Goal: Information Seeking & Learning: Learn about a topic

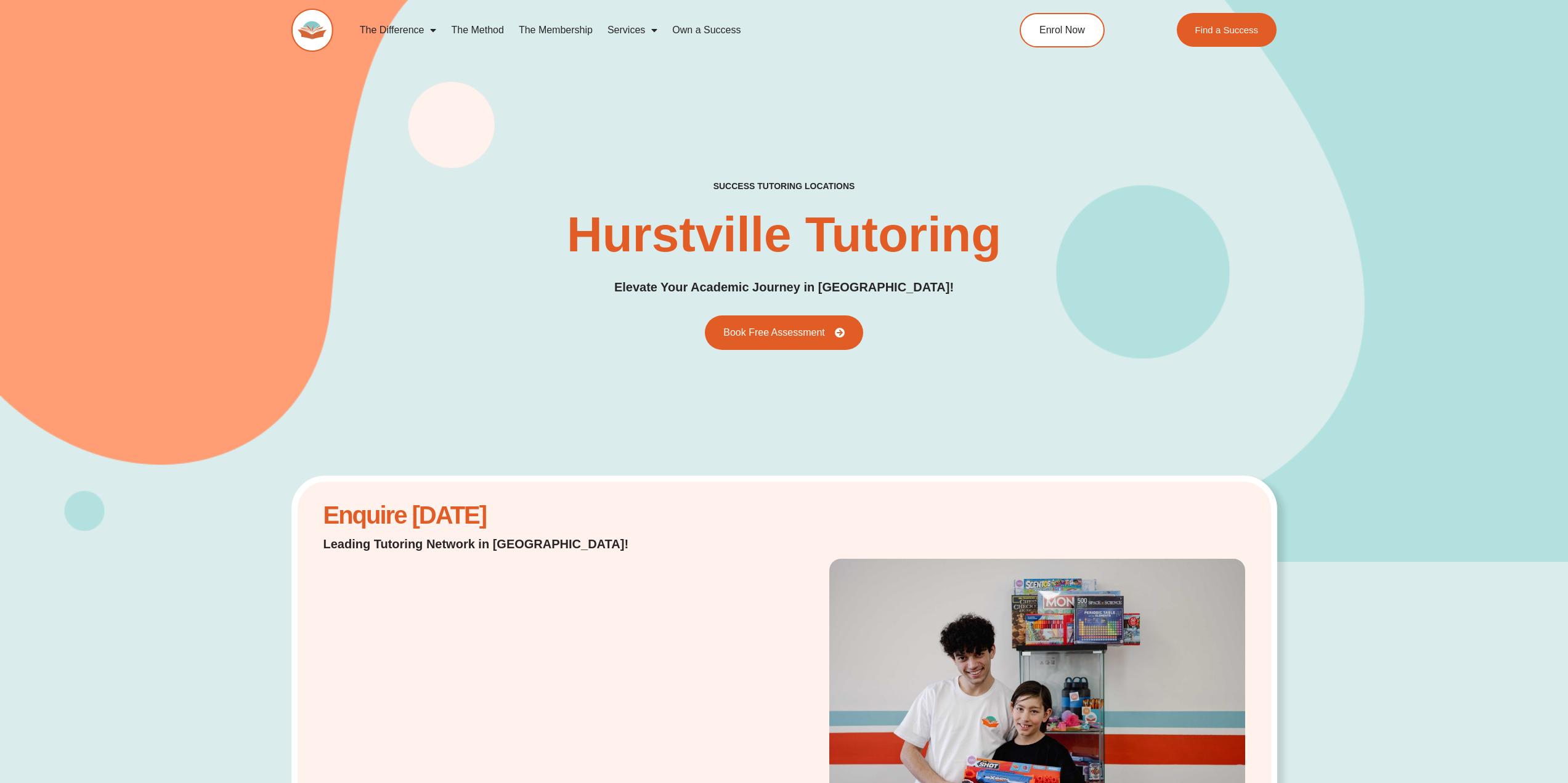
click at [487, 34] on link "The Method" at bounding box center [477, 30] width 67 height 28
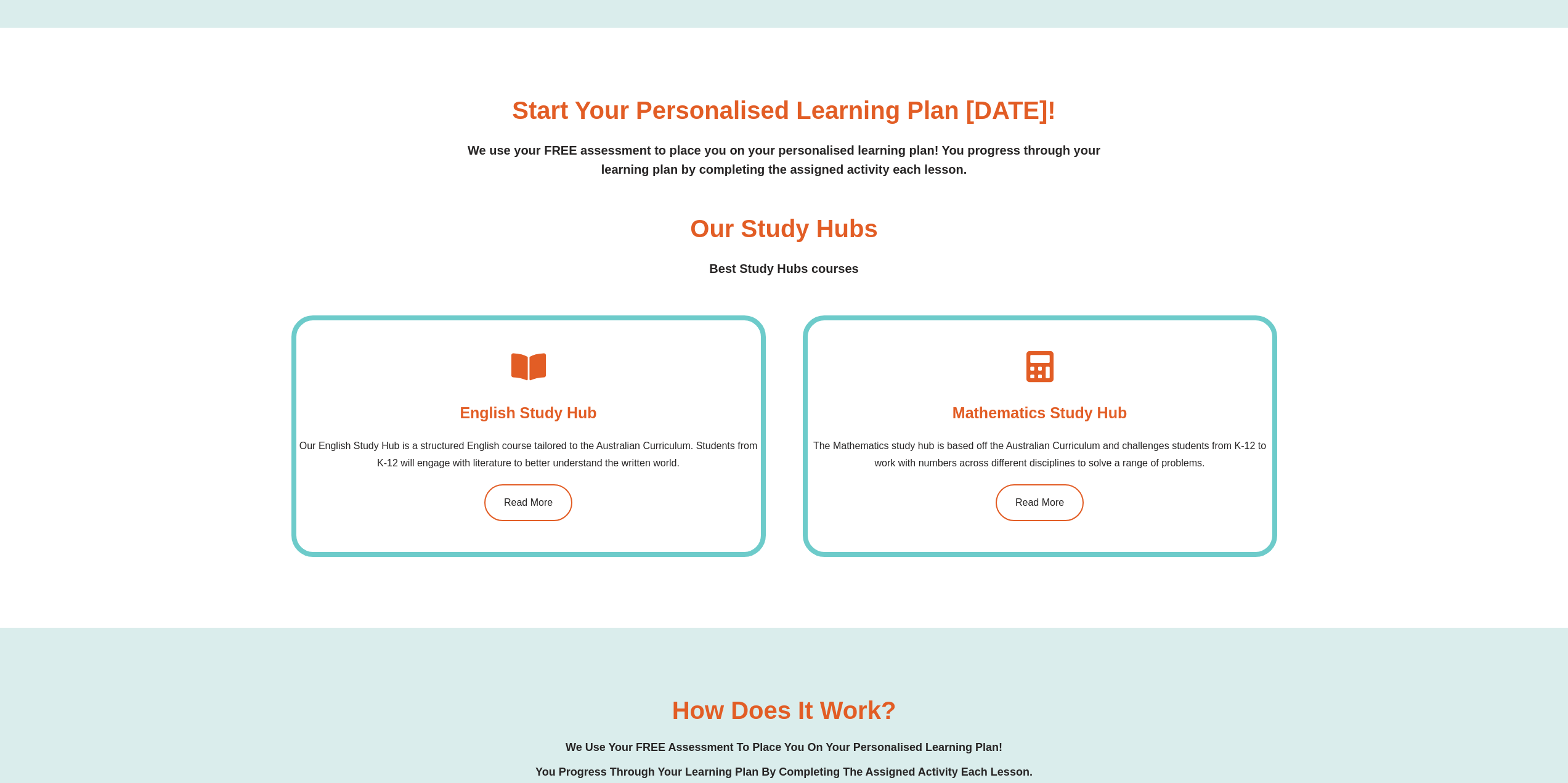
scroll to position [1045, 0]
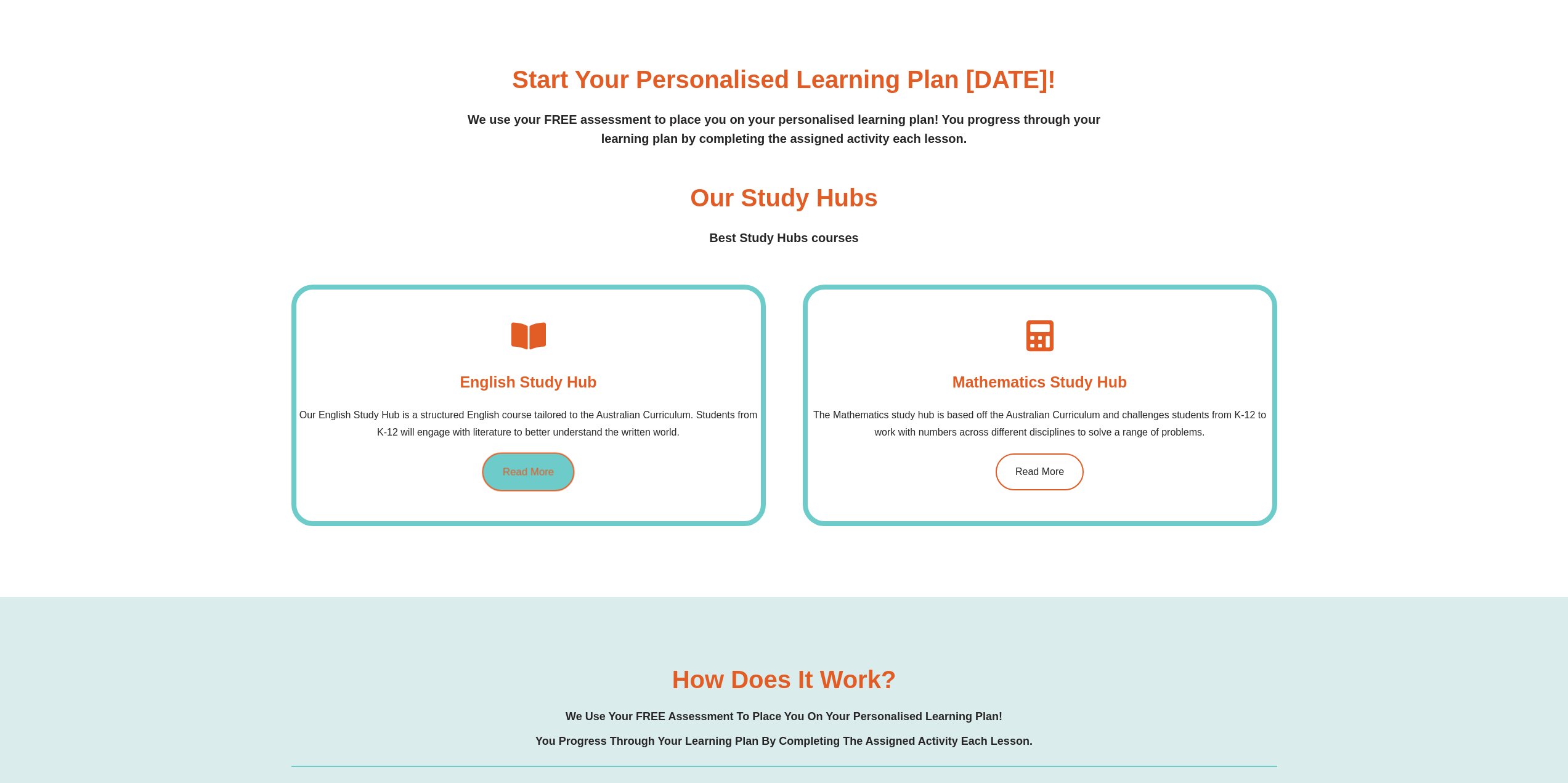
click at [540, 460] on link "Read More" at bounding box center [527, 473] width 92 height 39
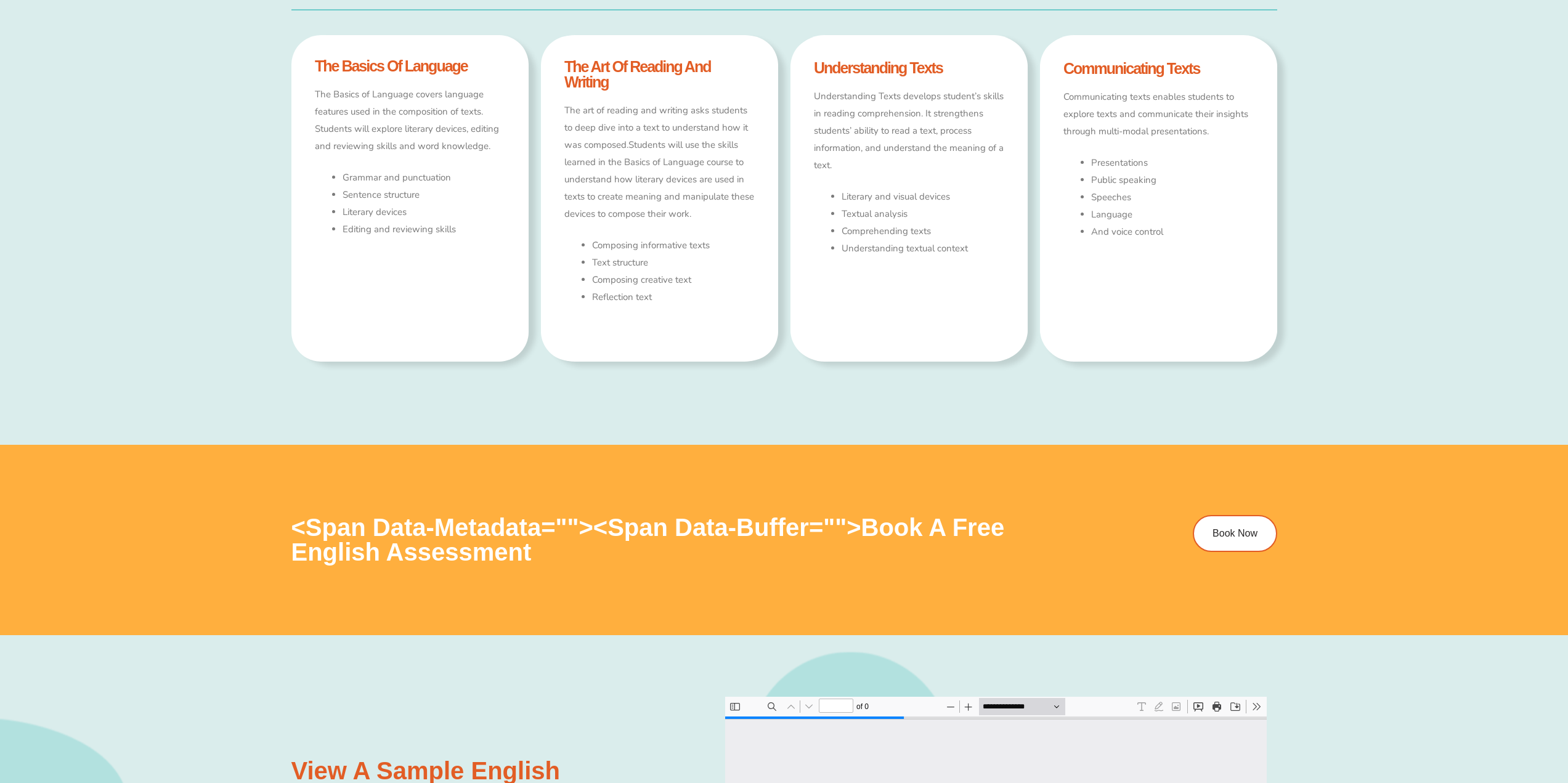
scroll to position [1109, 0]
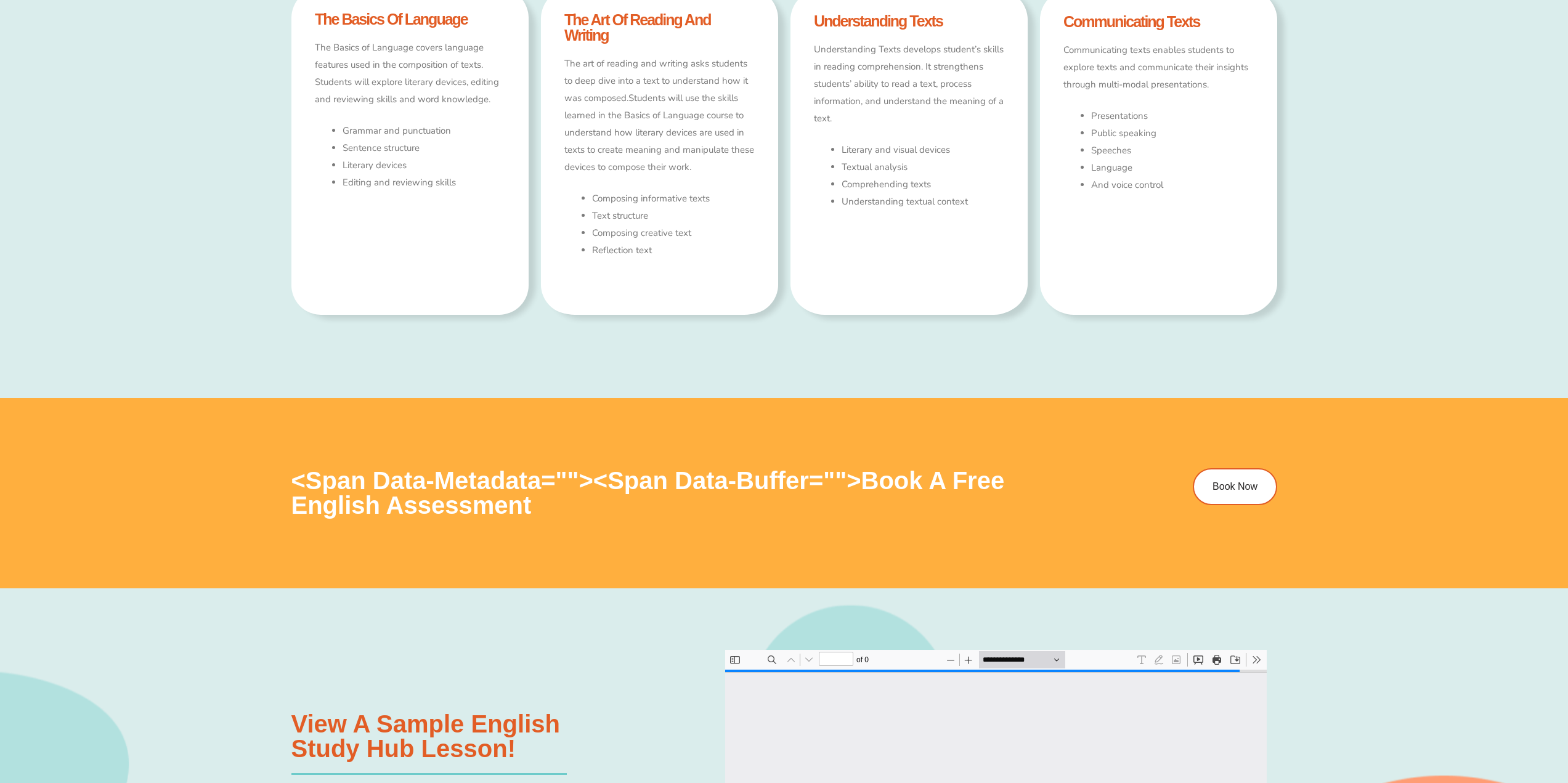
type input "*"
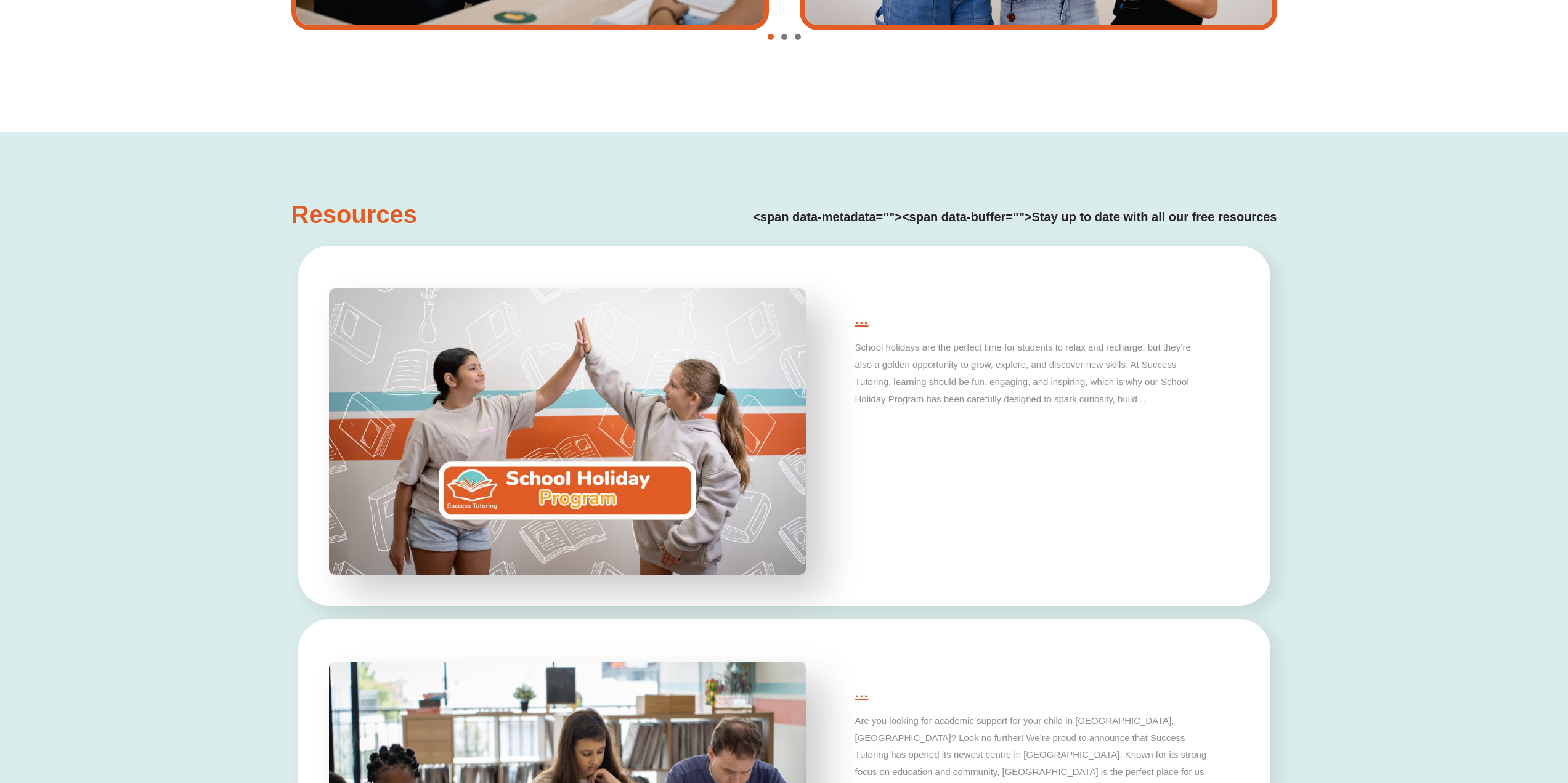
scroll to position [3760, 0]
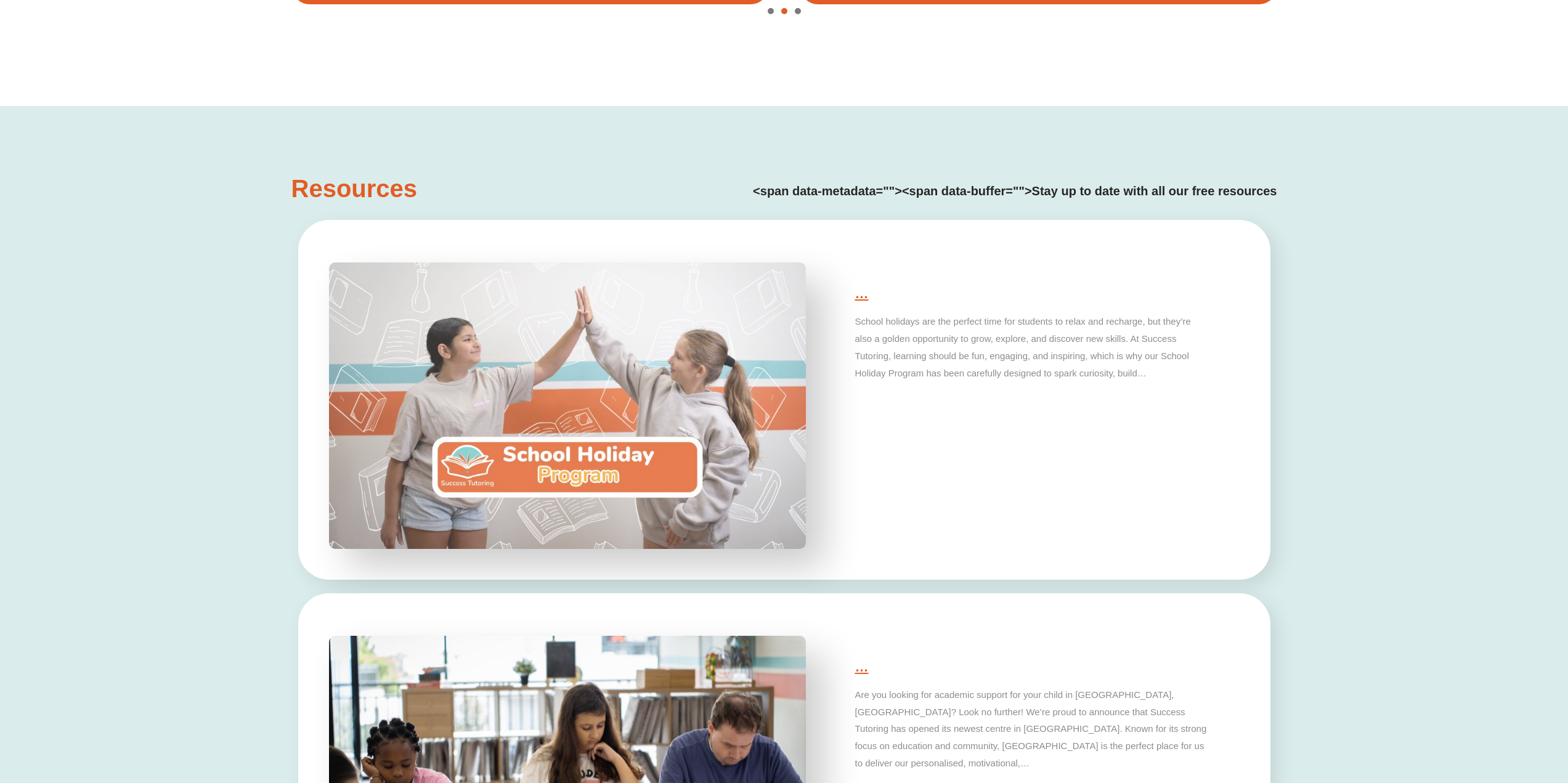
click at [593, 455] on img at bounding box center [567, 405] width 501 height 301
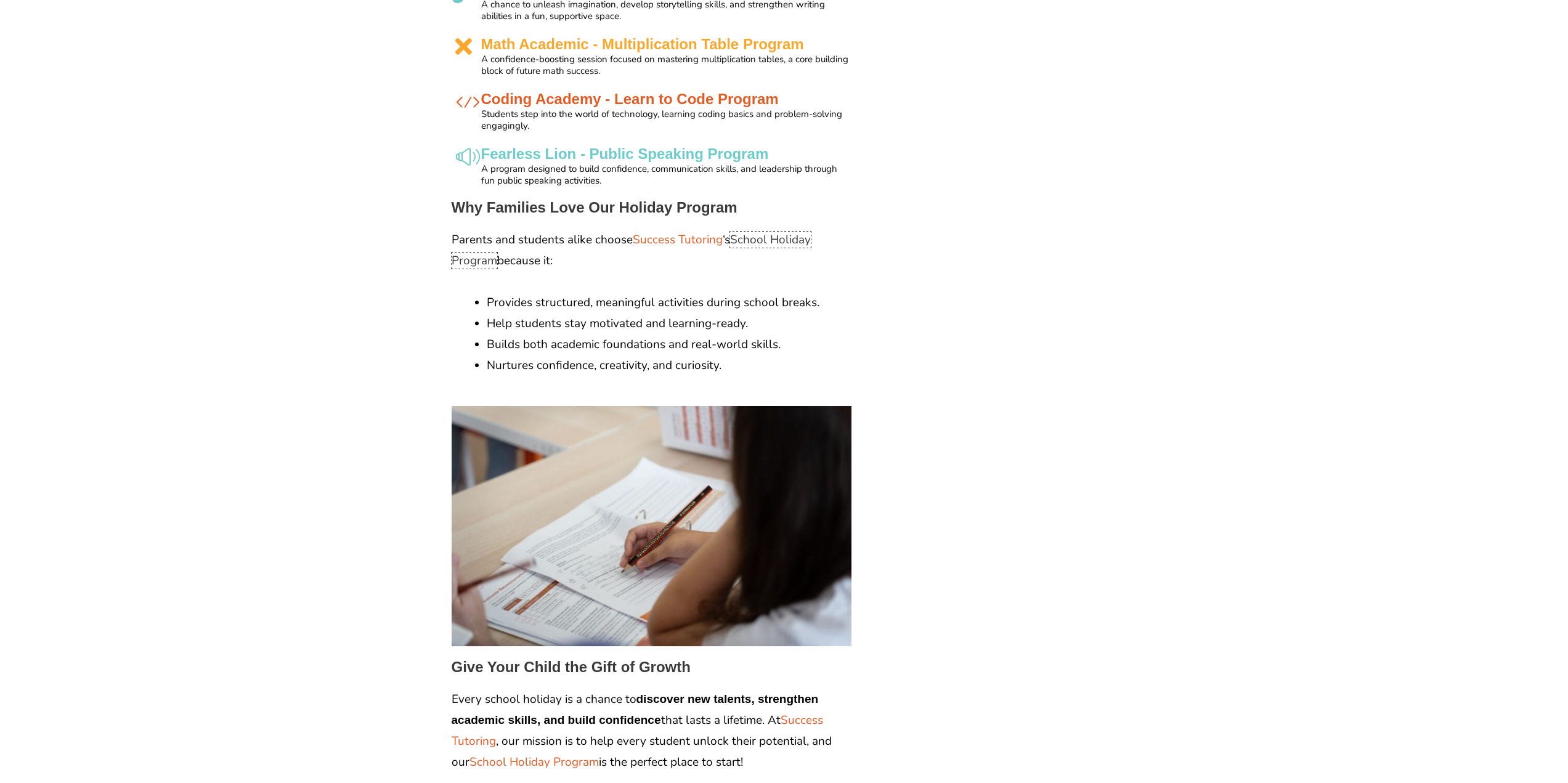
scroll to position [1787, 0]
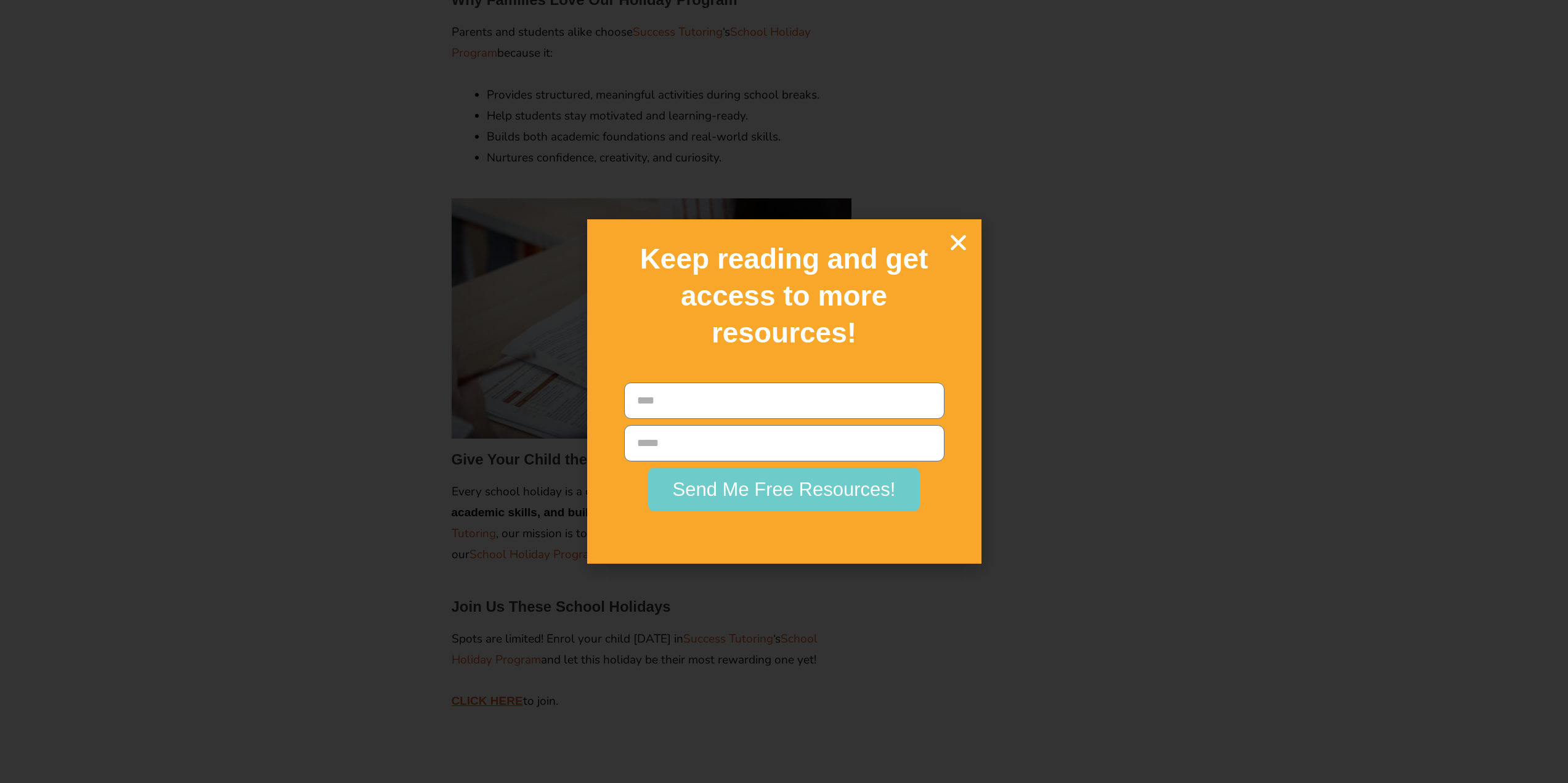
click at [961, 236] on icon "Close" at bounding box center [958, 242] width 22 height 22
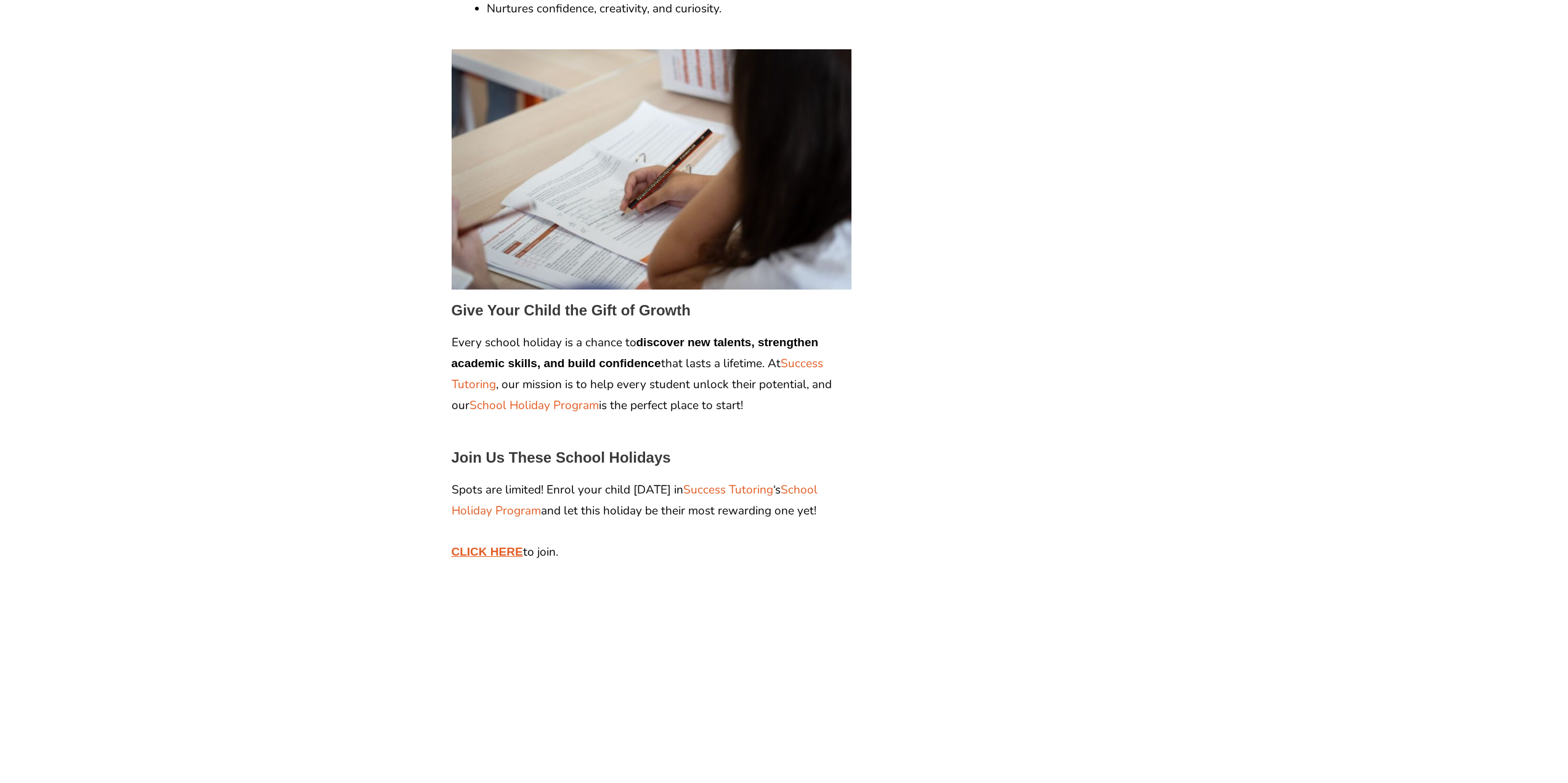
scroll to position [1972, 0]
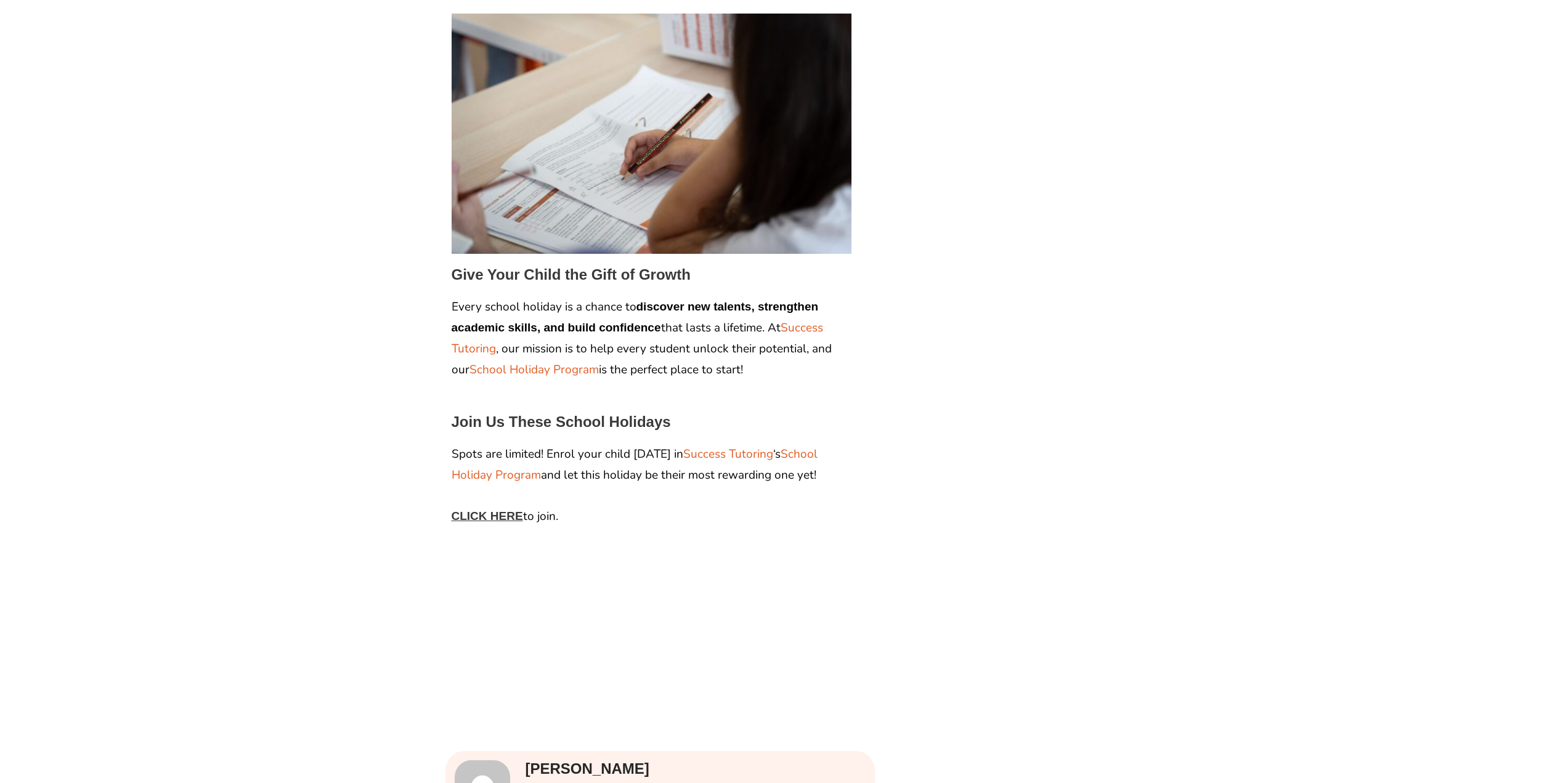
click at [511, 519] on span "CLICK HERE" at bounding box center [487, 516] width 71 height 13
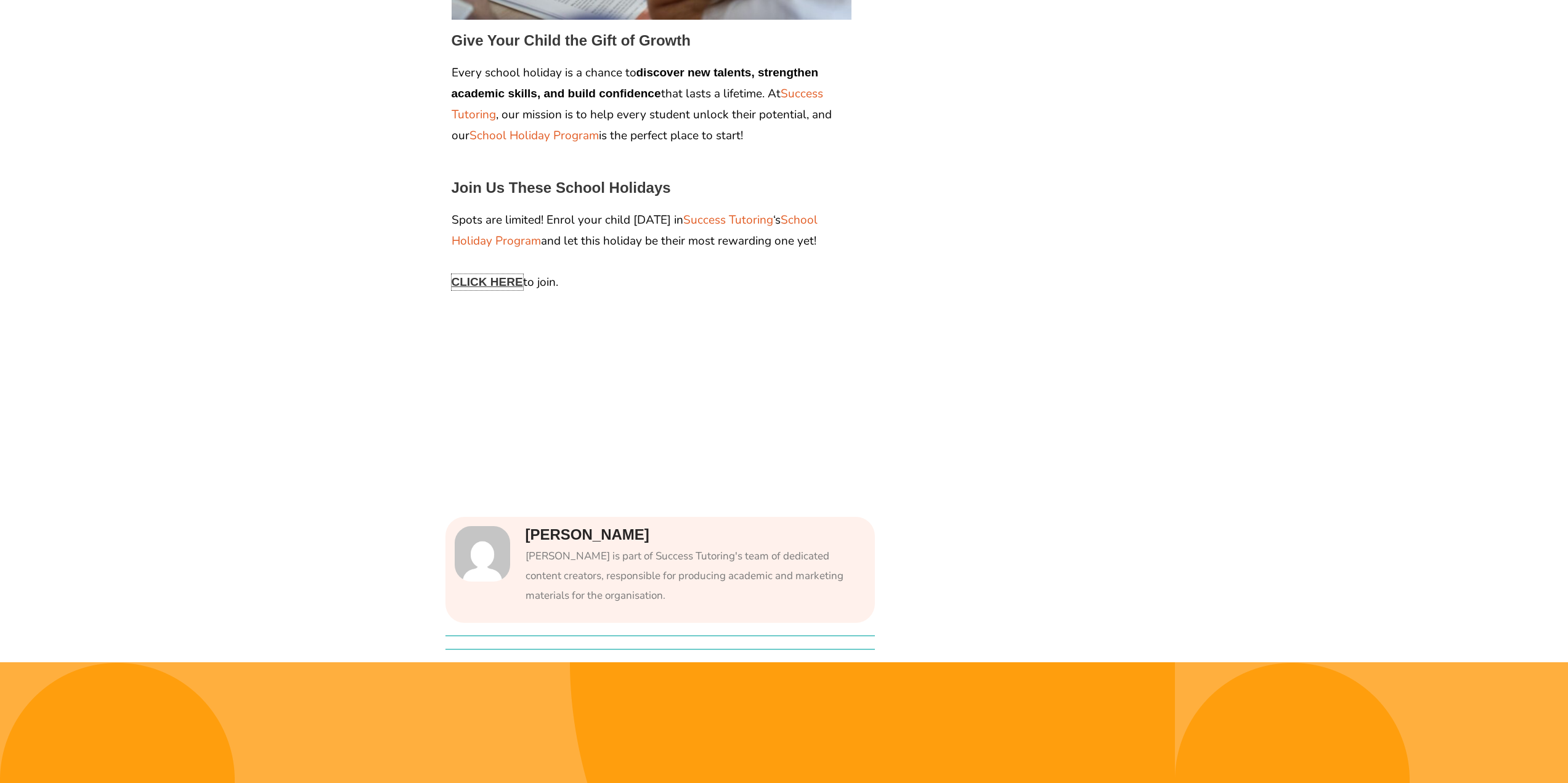
scroll to position [2280, 0]
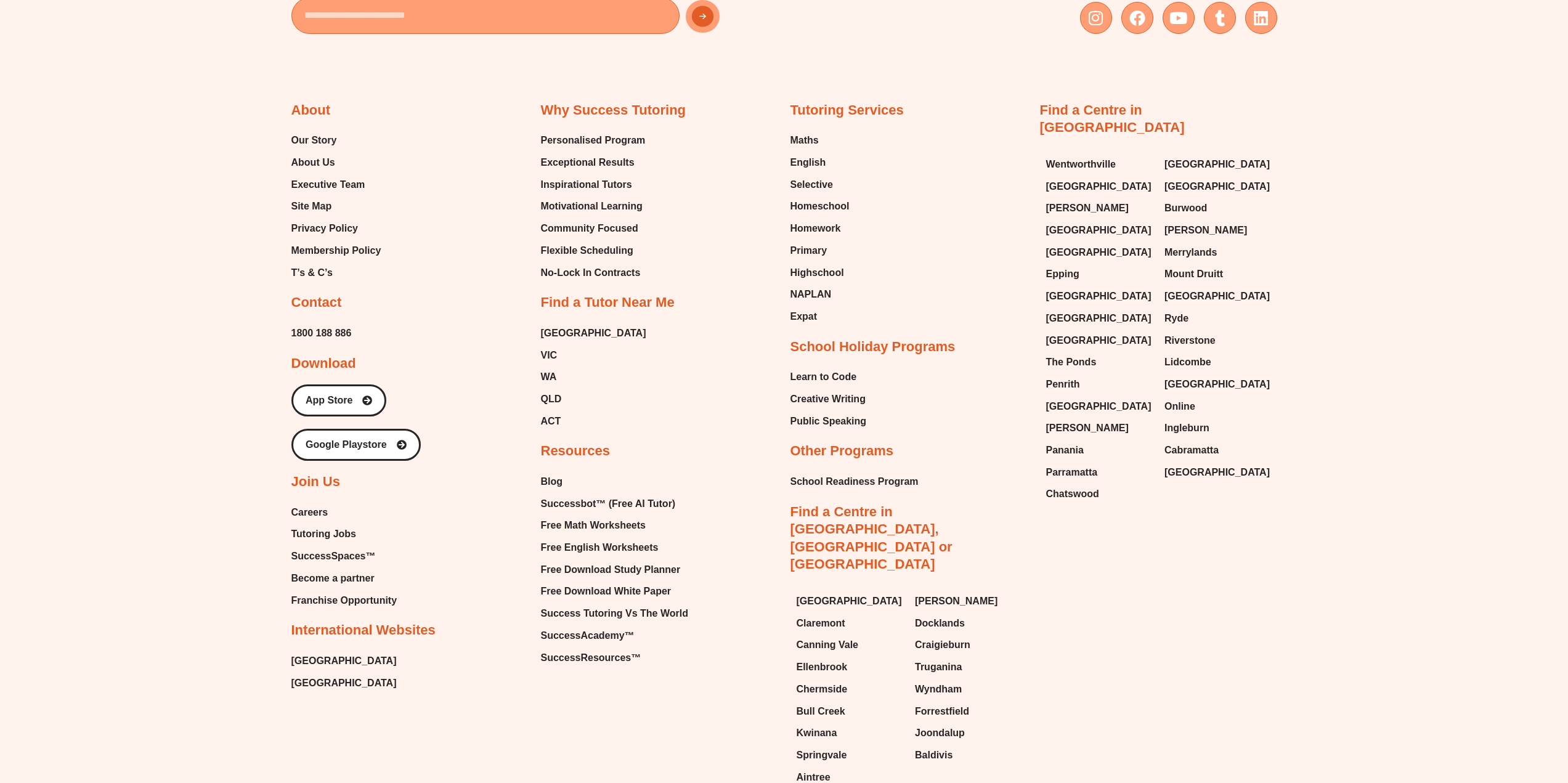
scroll to position [2591, 0]
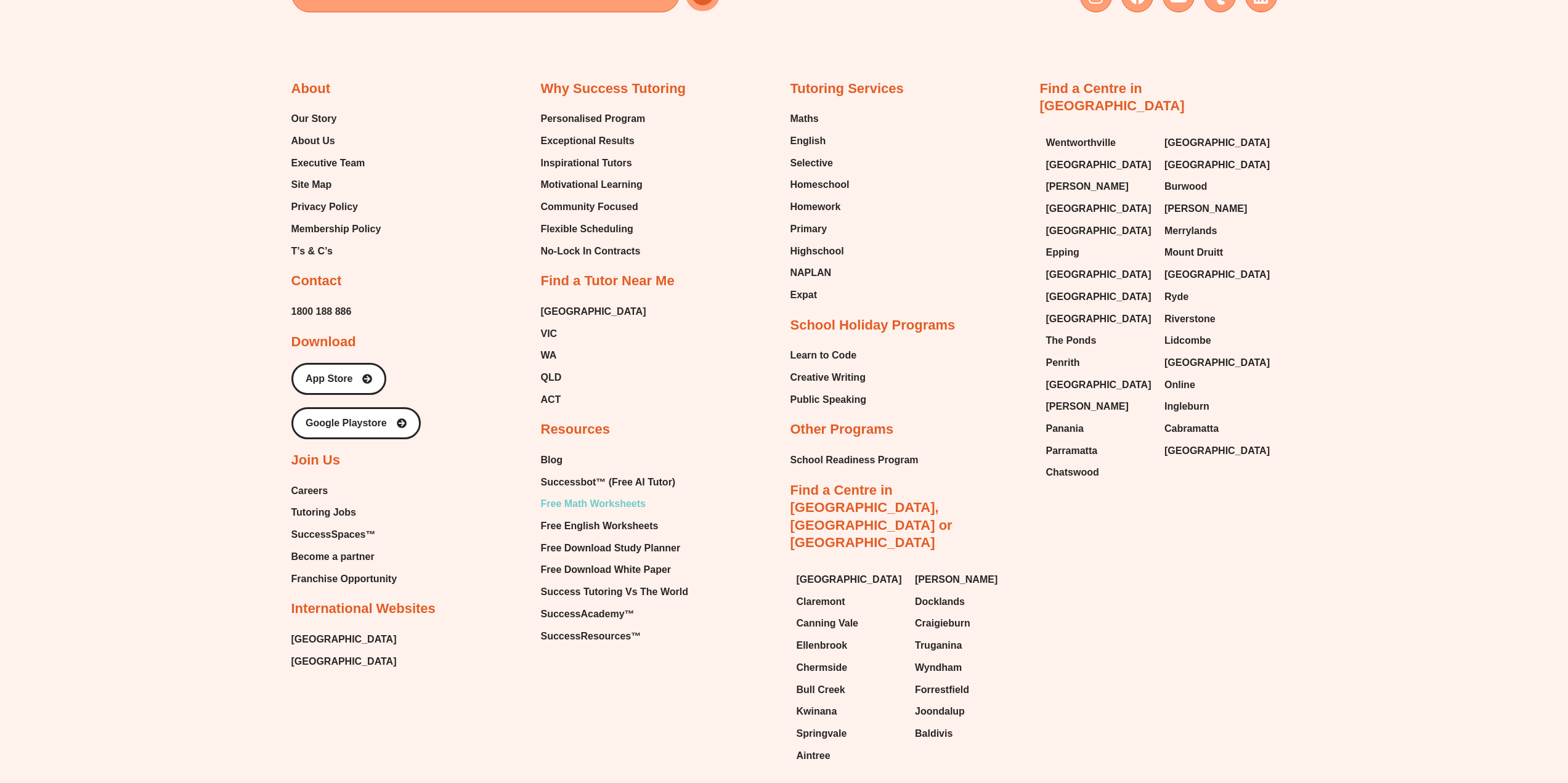
click at [589, 508] on span "Free Math Worksheets" at bounding box center [593, 504] width 105 height 19
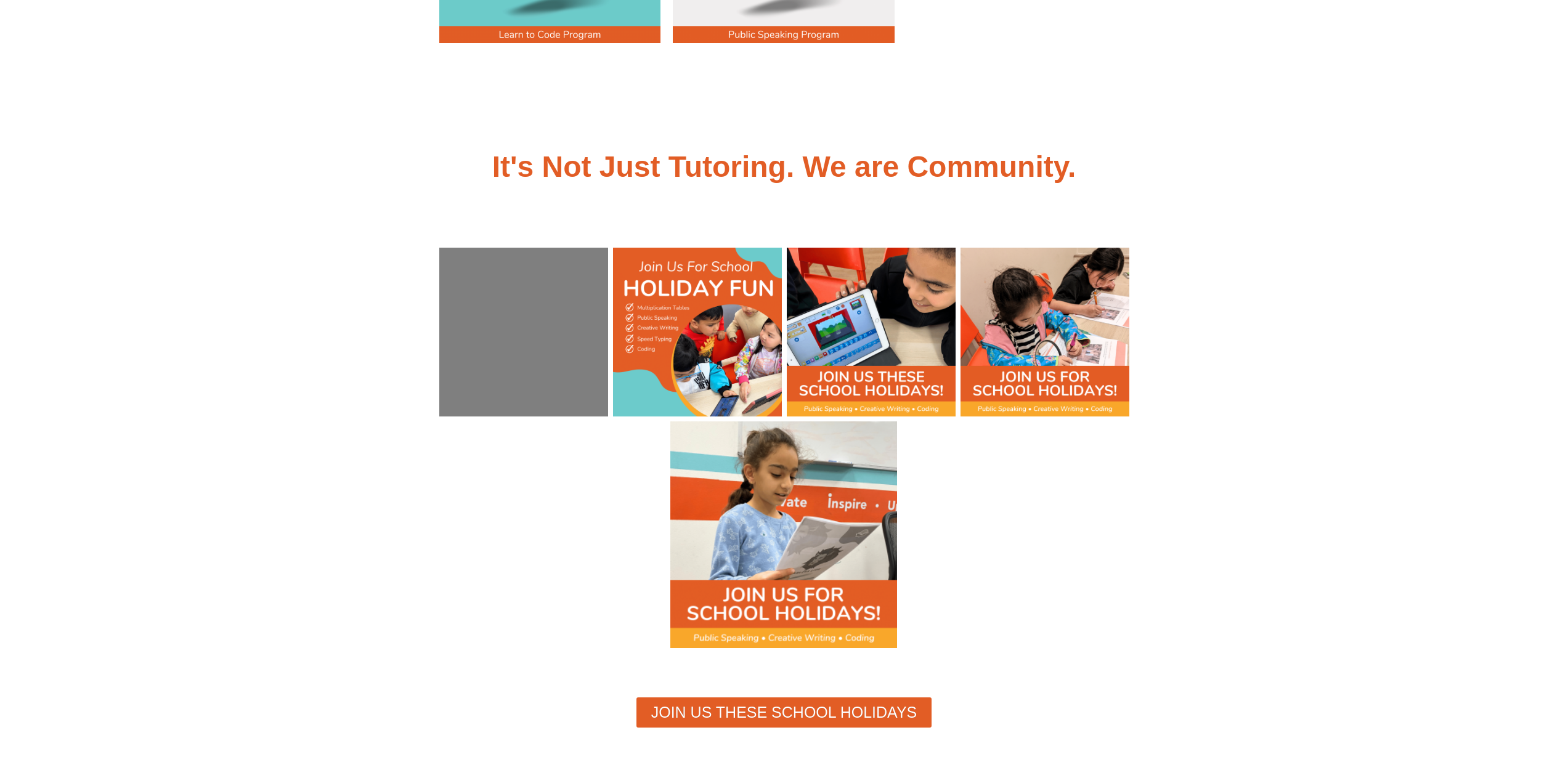
scroll to position [1173, 0]
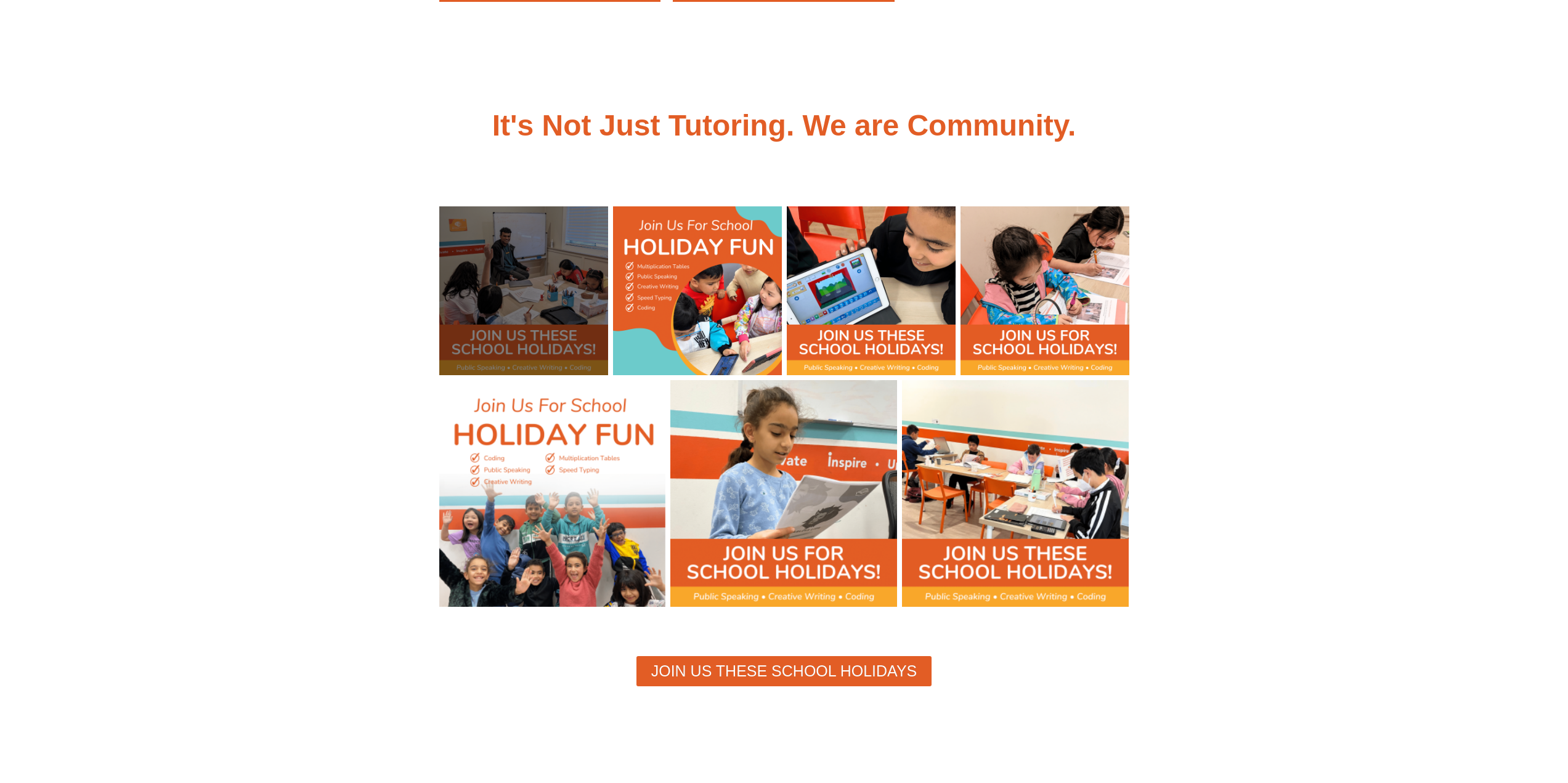
click at [569, 345] on div at bounding box center [523, 290] width 169 height 169
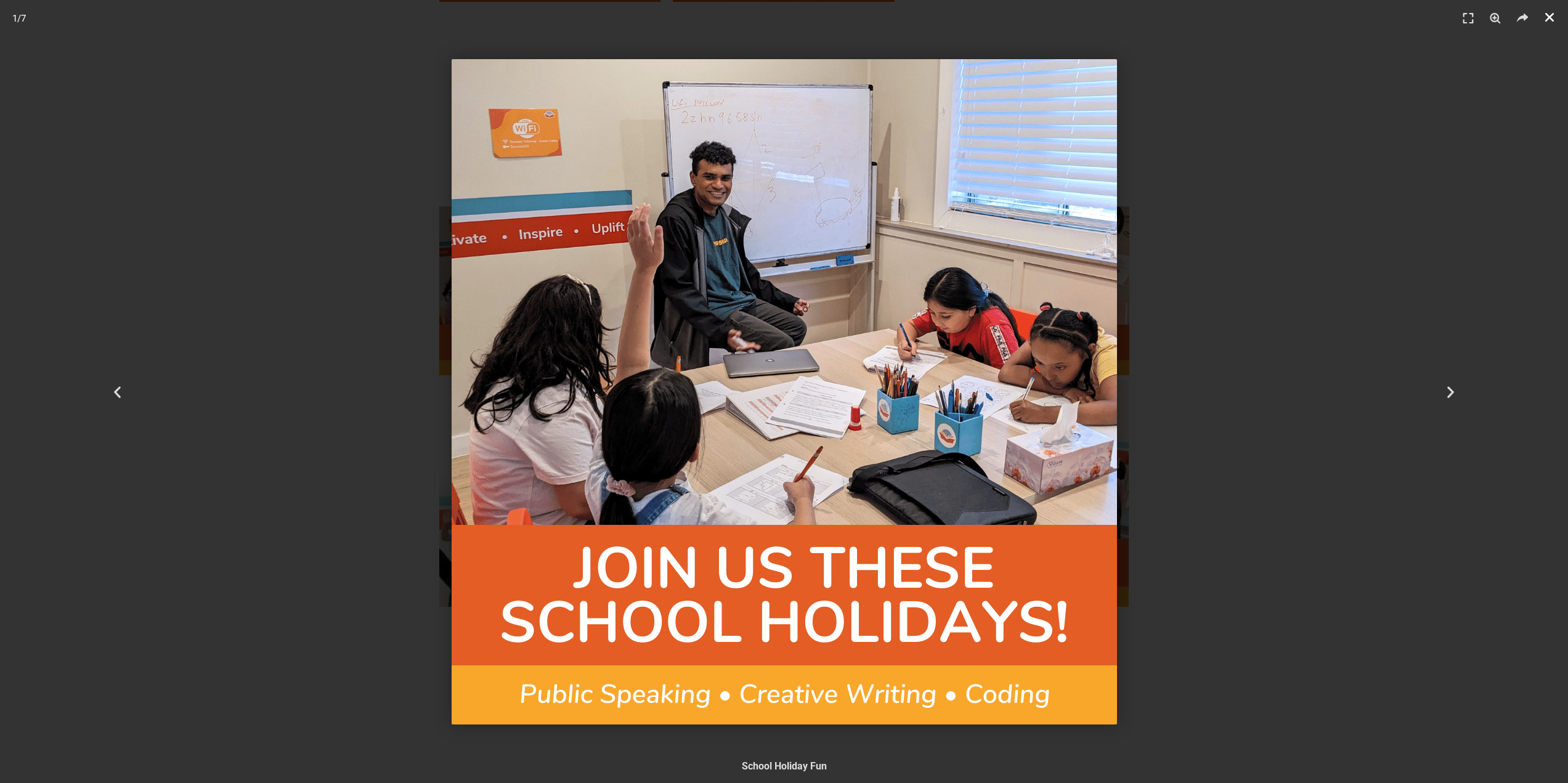
click at [1541, 18] on link "Close (Esc)" at bounding box center [1549, 17] width 19 height 19
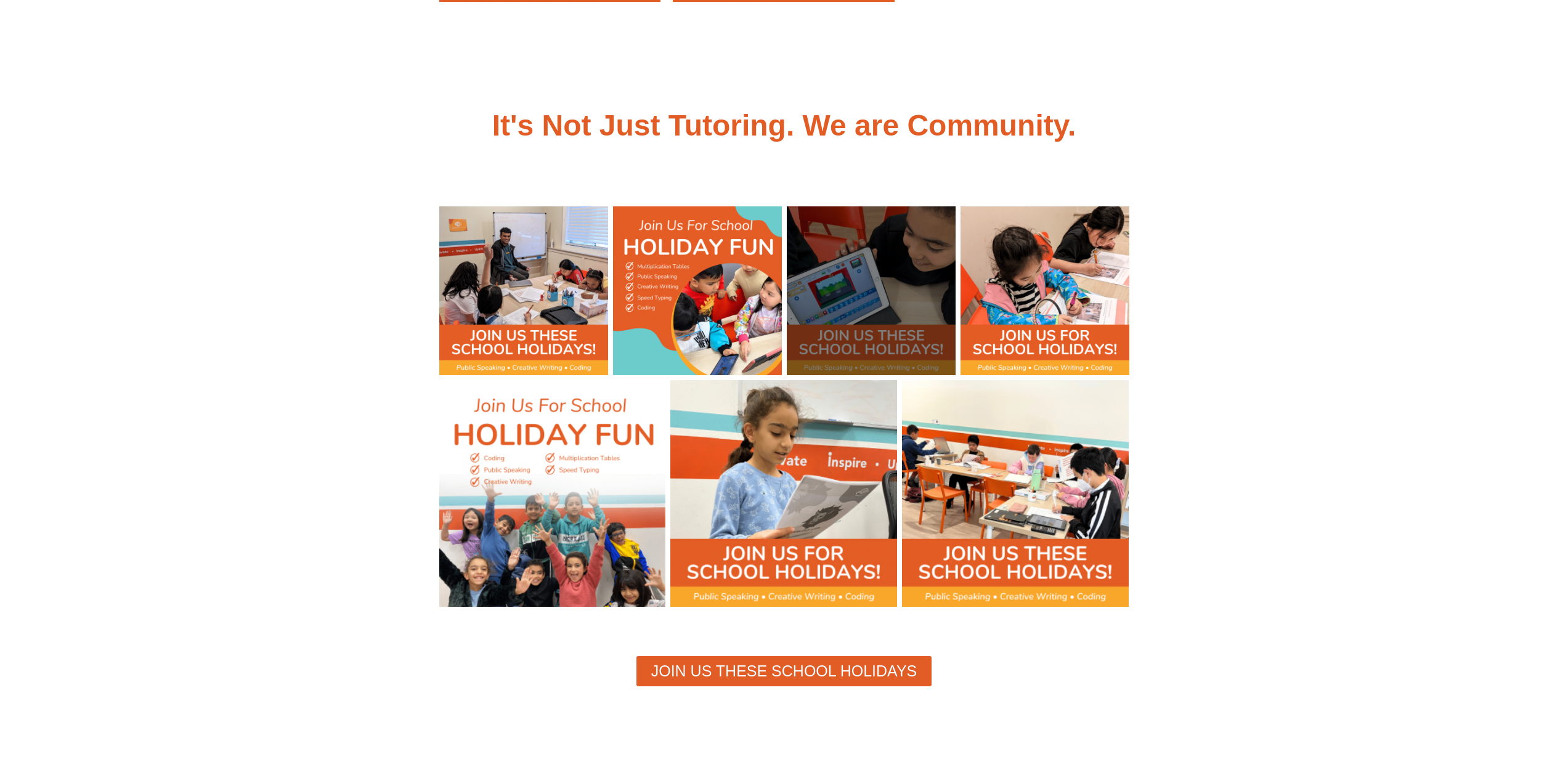
click at [883, 294] on div at bounding box center [871, 290] width 169 height 169
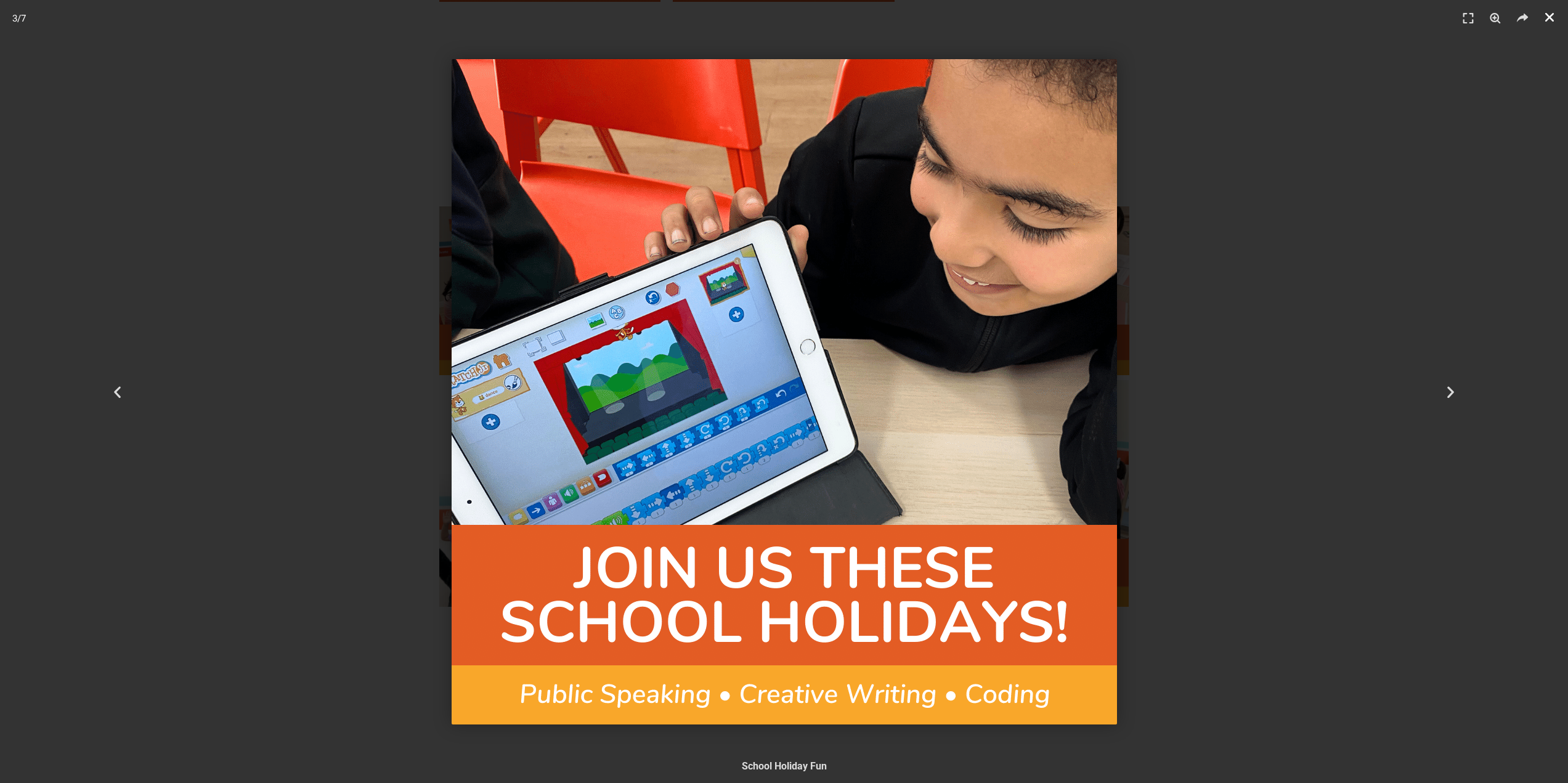
click at [1553, 23] on icon "Close (Esc)" at bounding box center [1549, 17] width 12 height 12
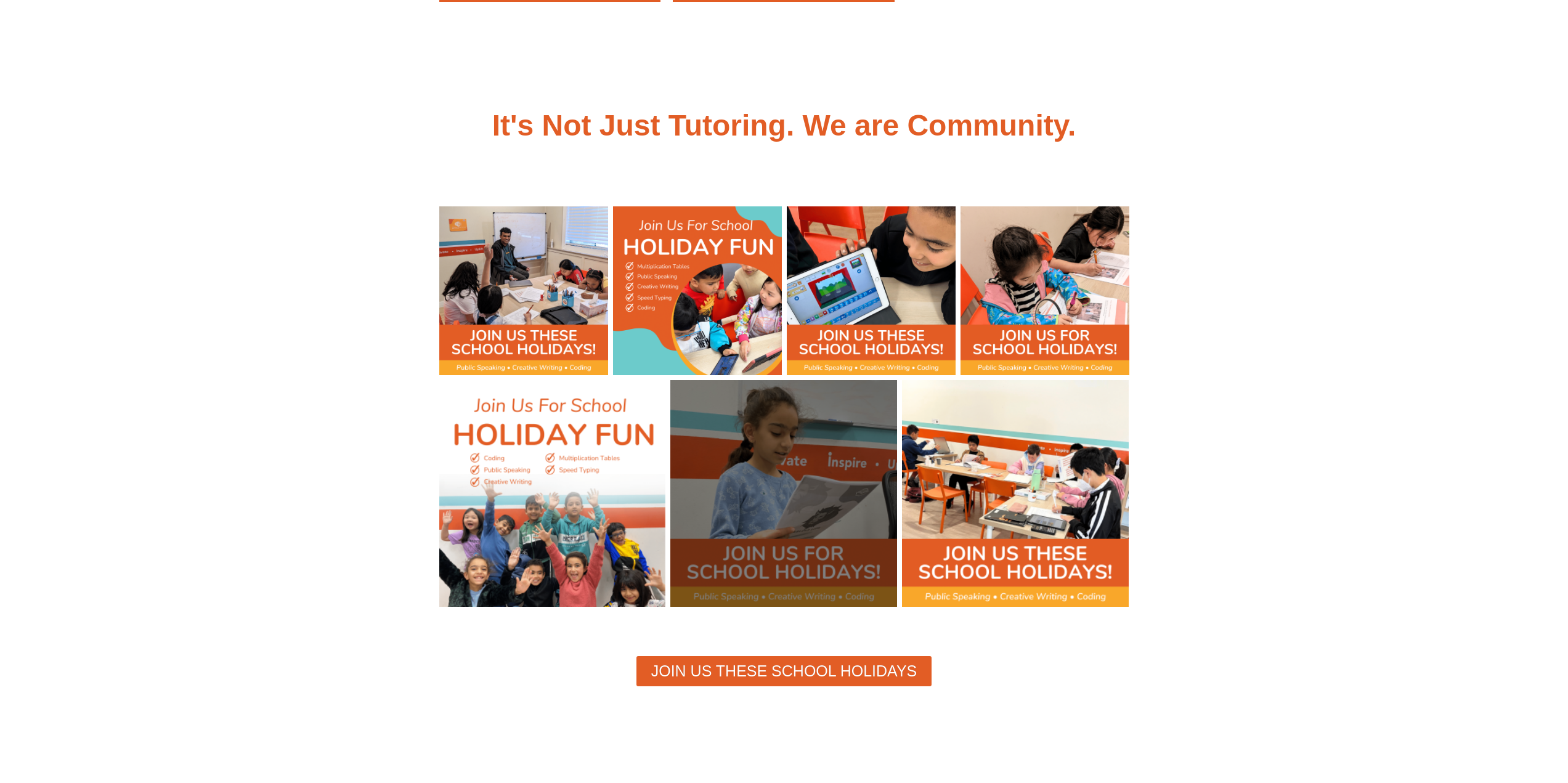
click at [796, 439] on div at bounding box center [783, 494] width 227 height 227
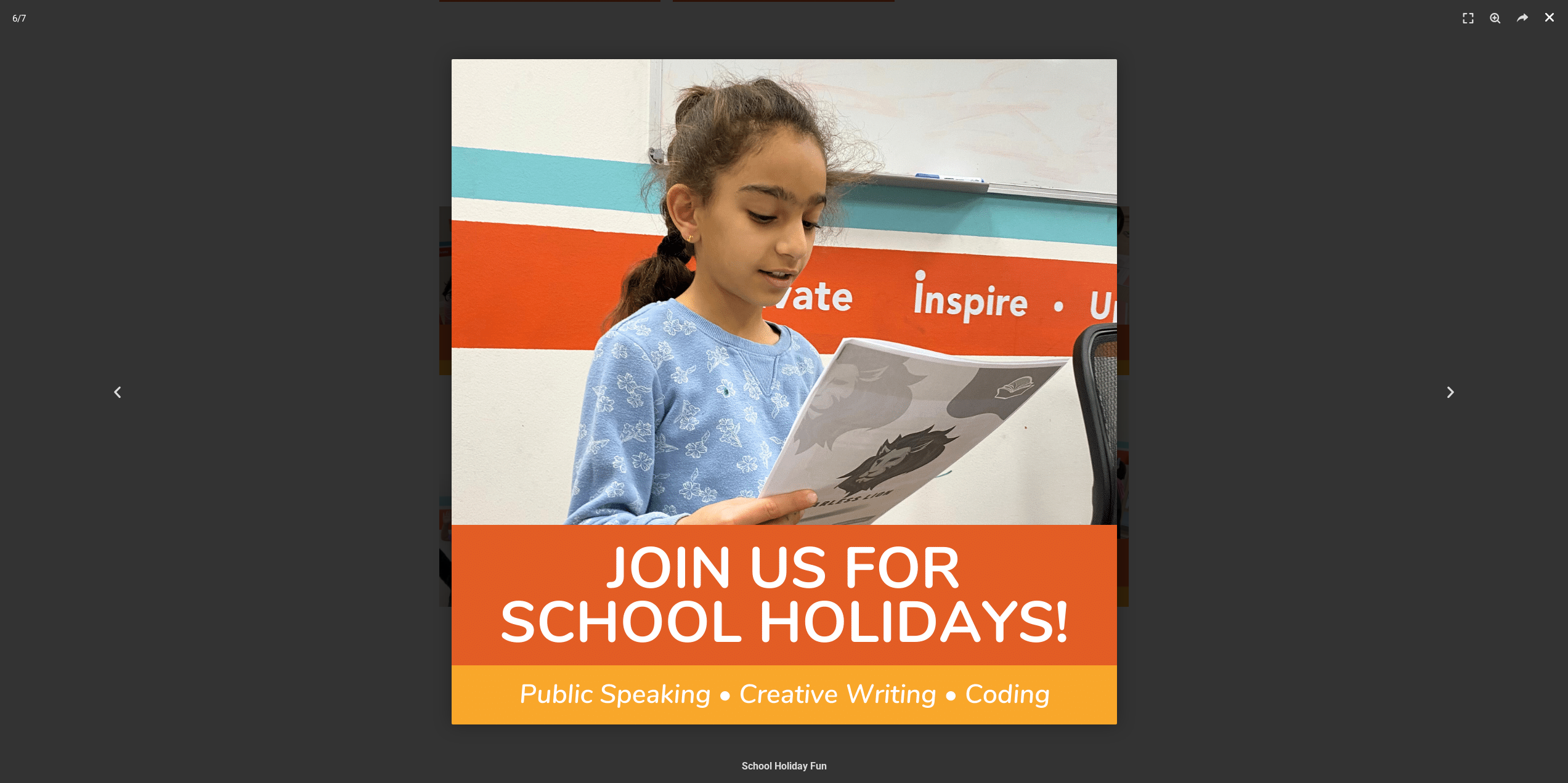
click at [1551, 10] on link "Close (Esc)" at bounding box center [1549, 17] width 19 height 19
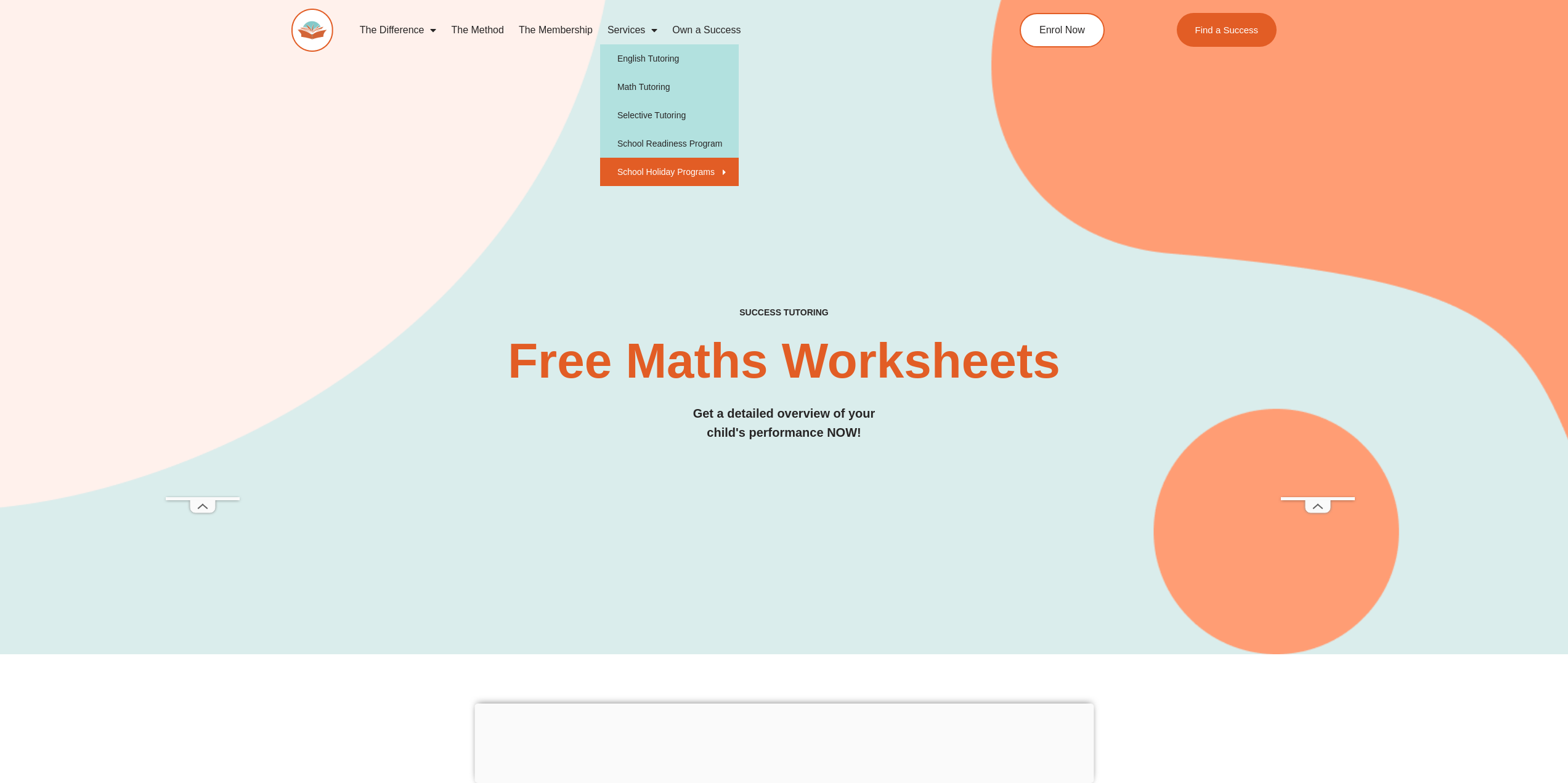
click at [671, 169] on link "School Holiday Programs" at bounding box center [670, 171] width 139 height 28
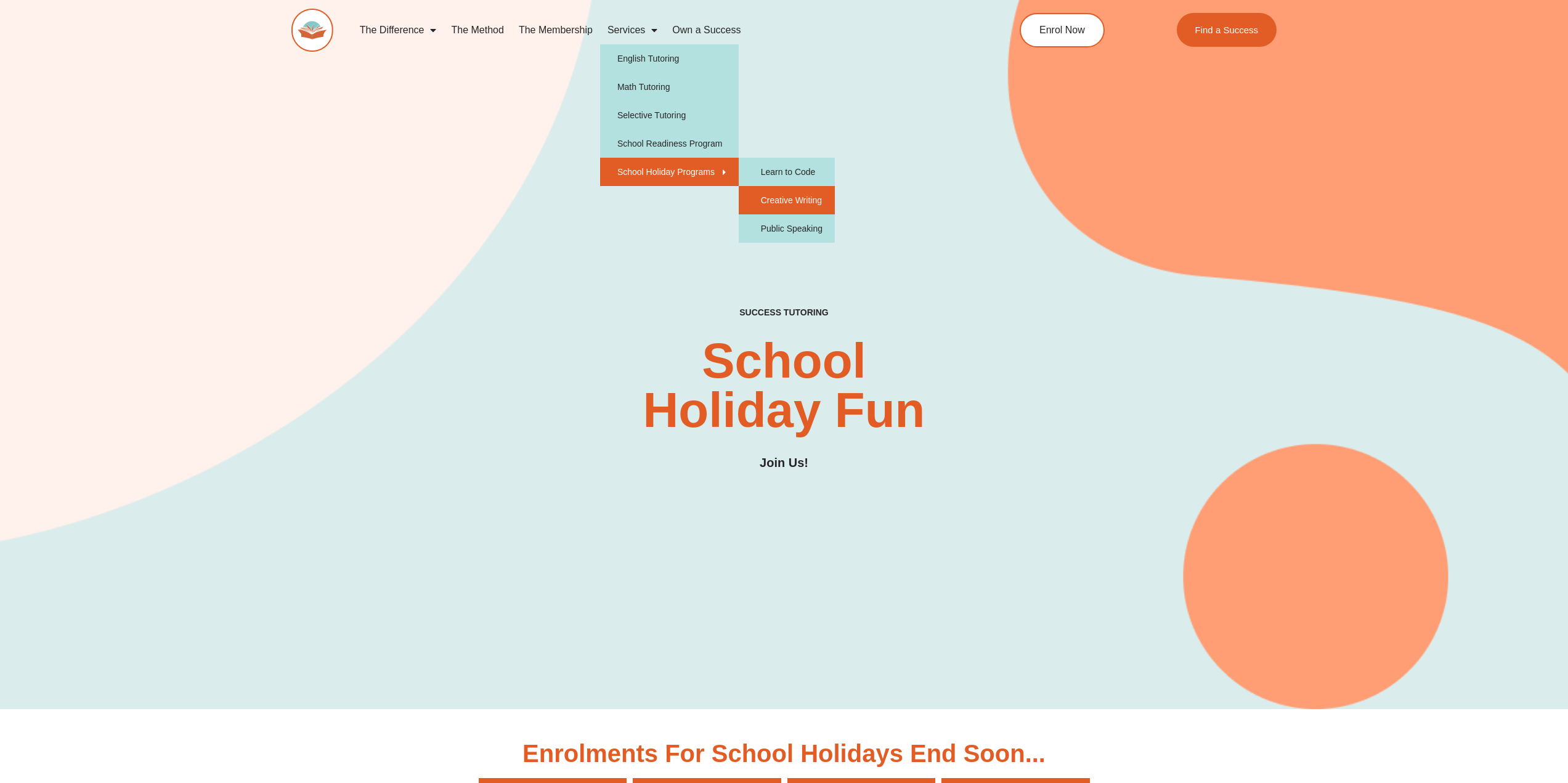
click at [776, 202] on link "Creative Writing" at bounding box center [787, 200] width 96 height 28
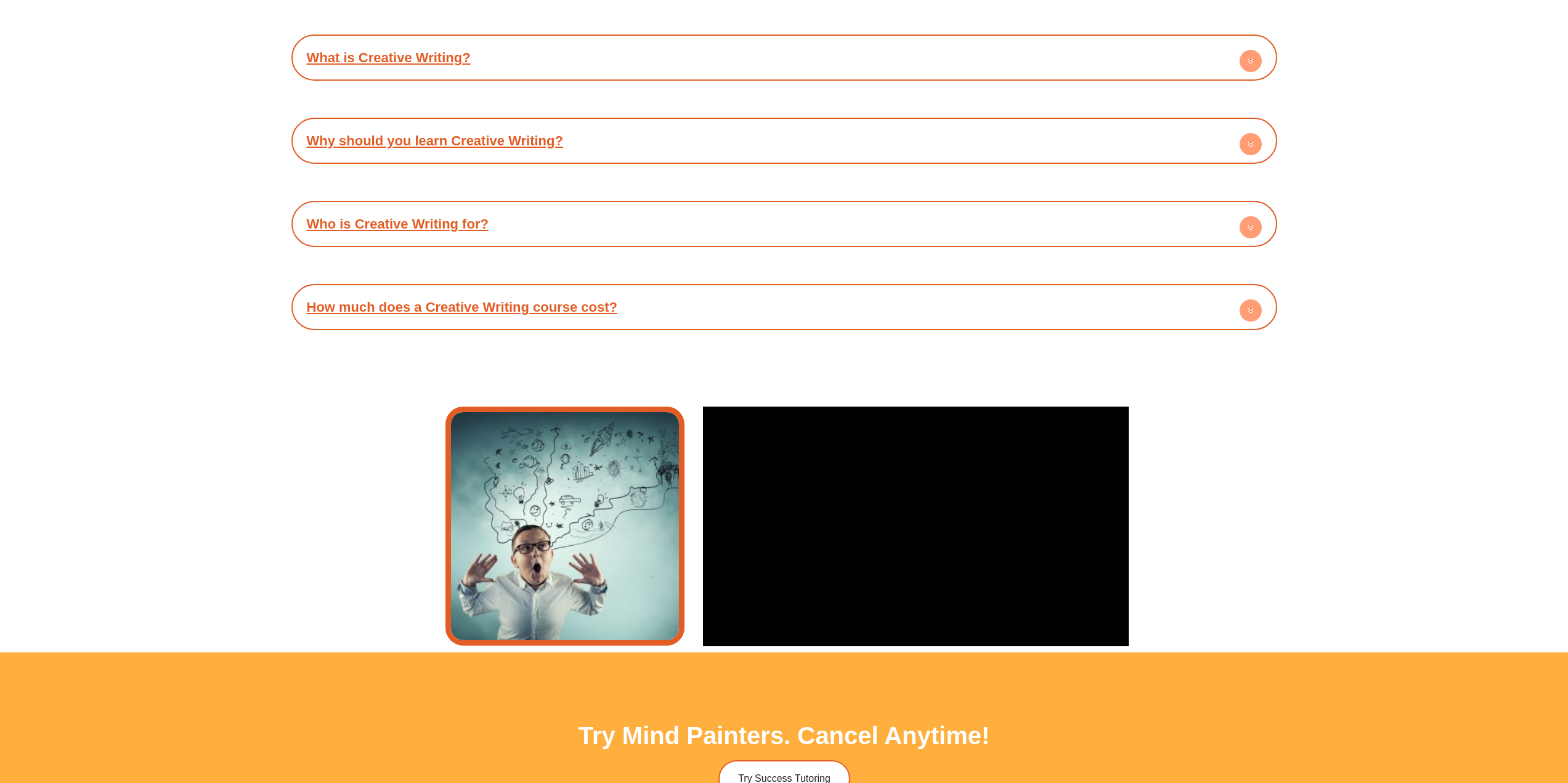
scroll to position [3387, 0]
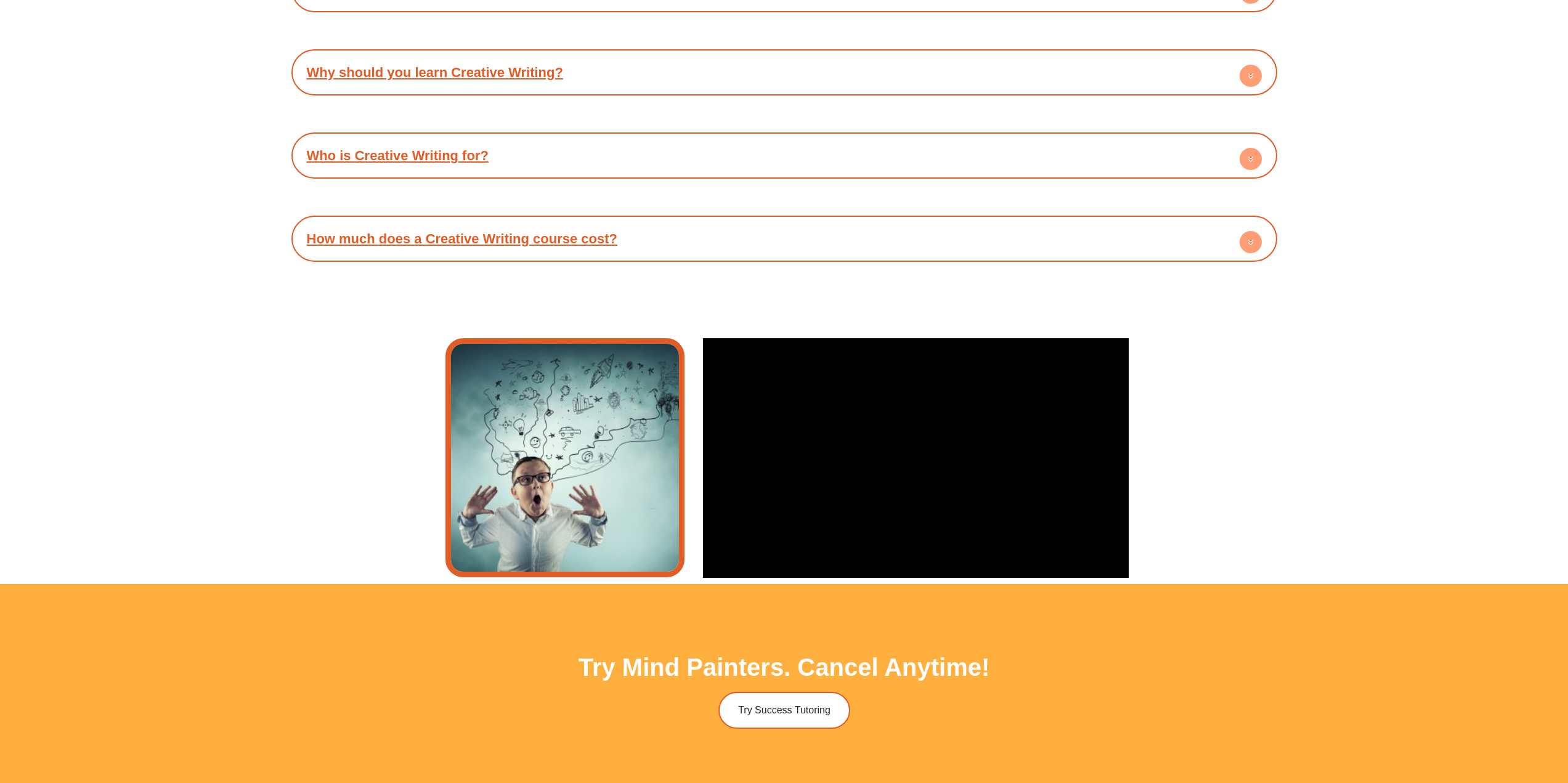
click at [763, 249] on h4 "How much does a Creative Writing course cost?" at bounding box center [784, 239] width 973 height 34
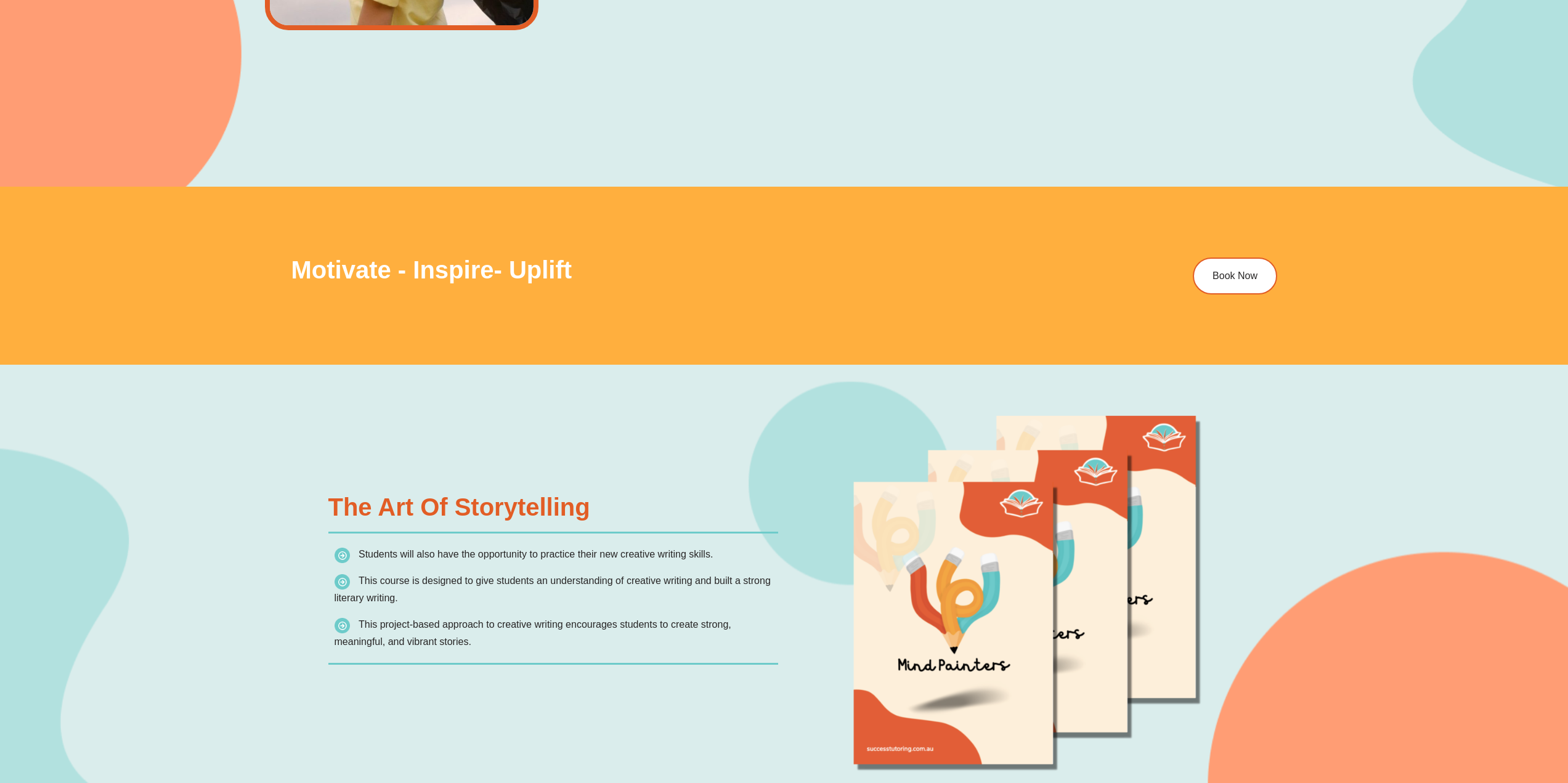
scroll to position [2031, 0]
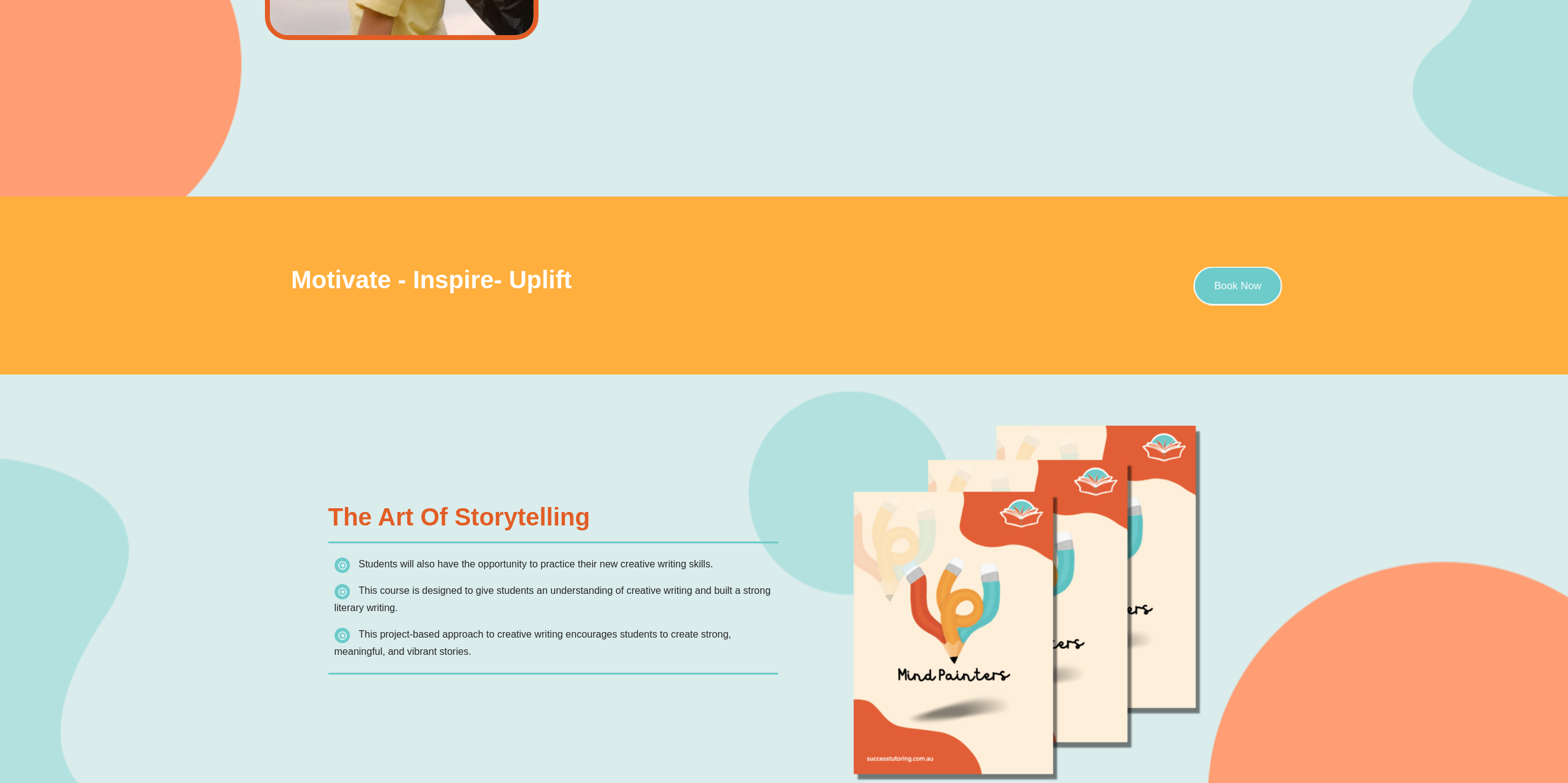
click at [1222, 283] on span "Book Now" at bounding box center [1237, 285] width 47 height 10
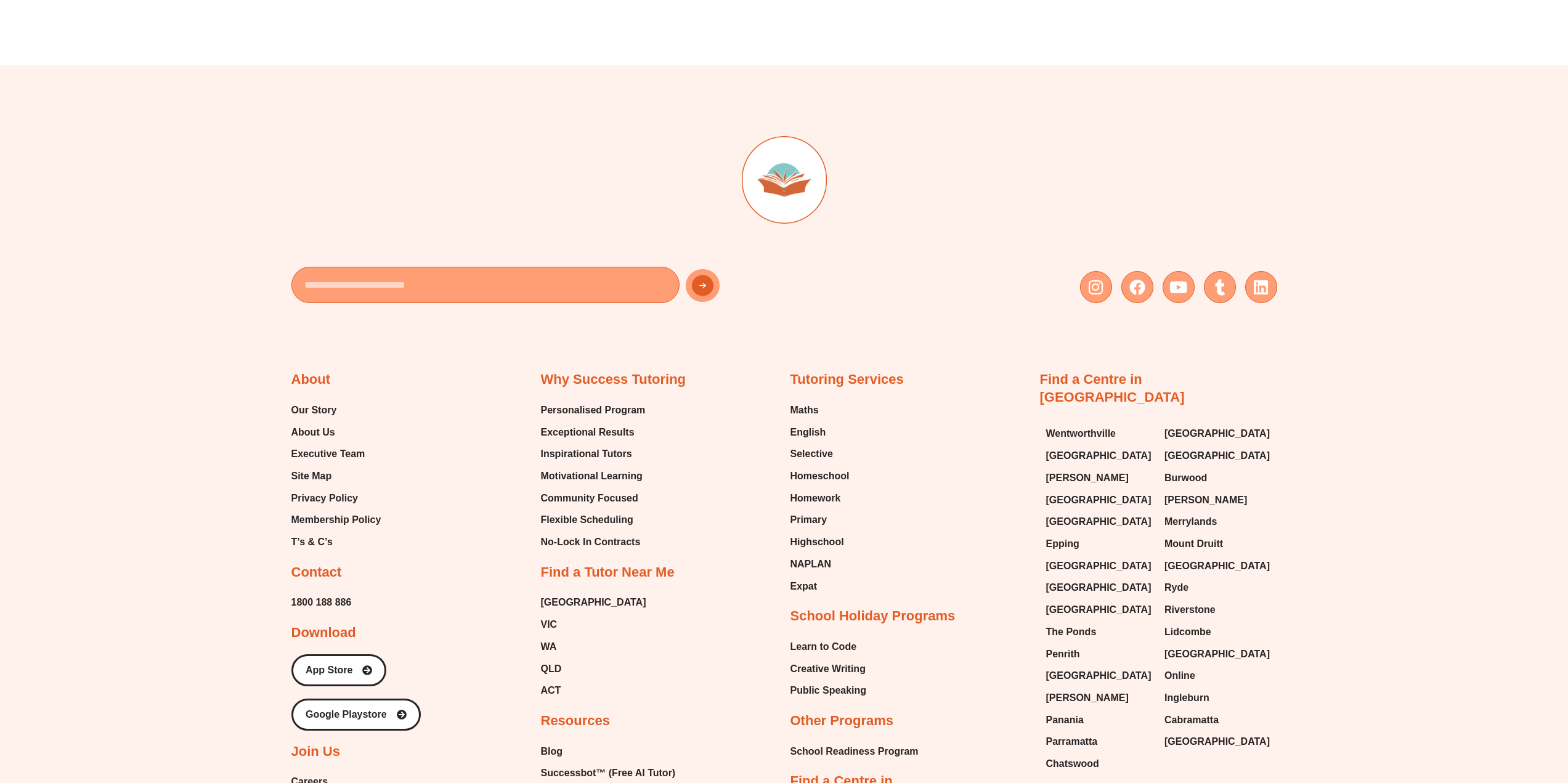
scroll to position [5175, 0]
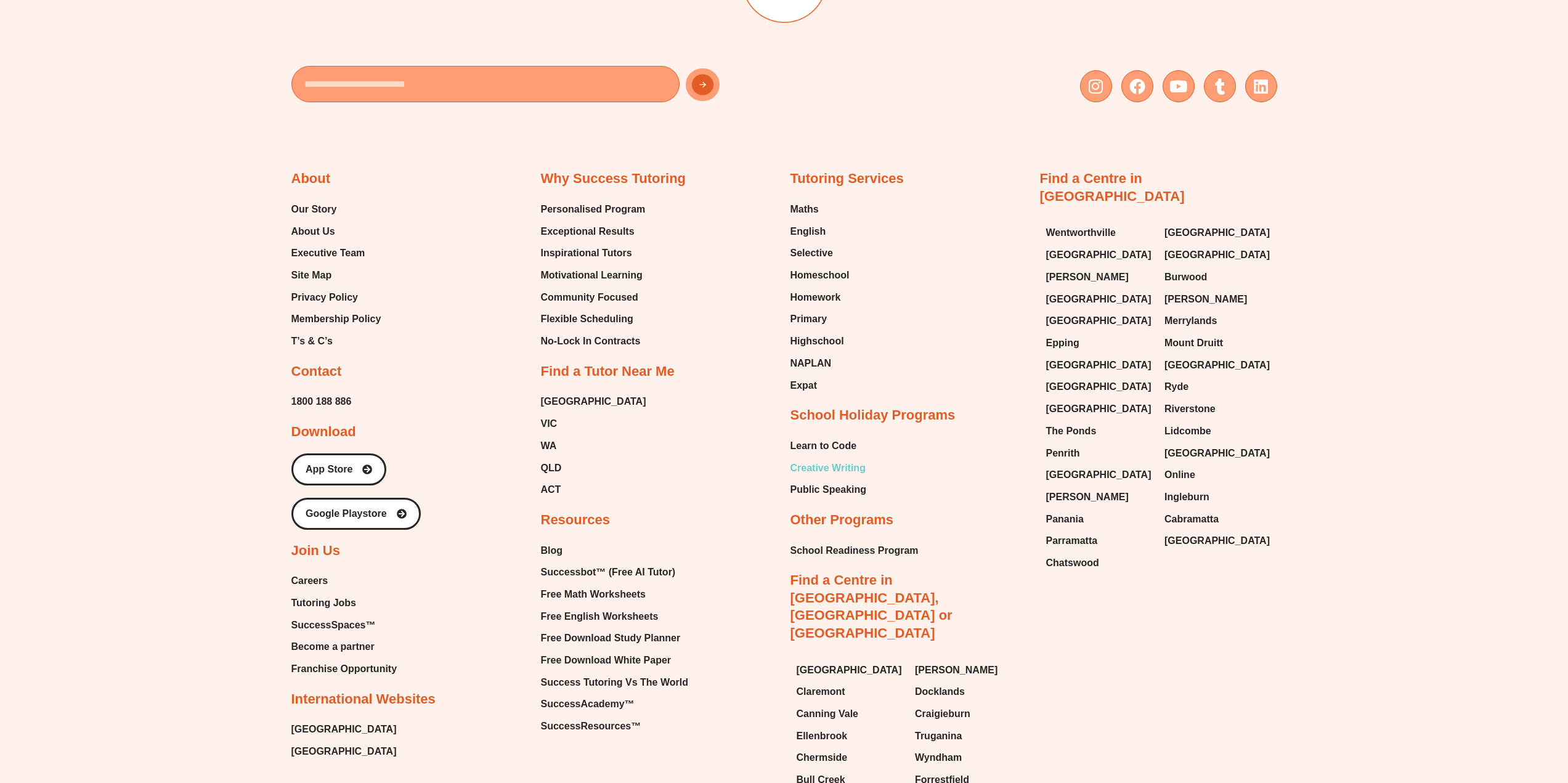
click at [835, 466] on span "Creative Writing" at bounding box center [828, 468] width 75 height 19
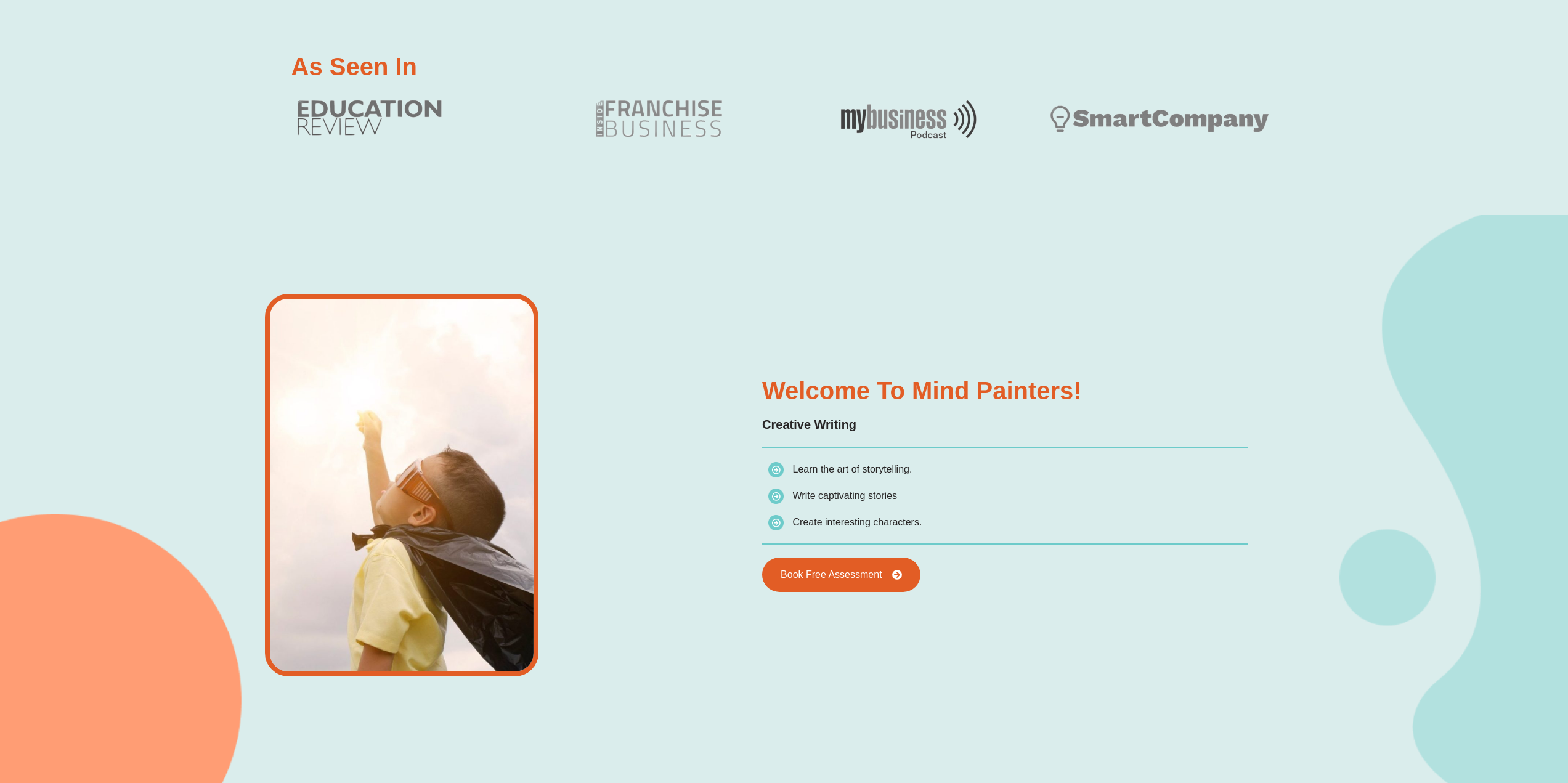
scroll to position [1417, 0]
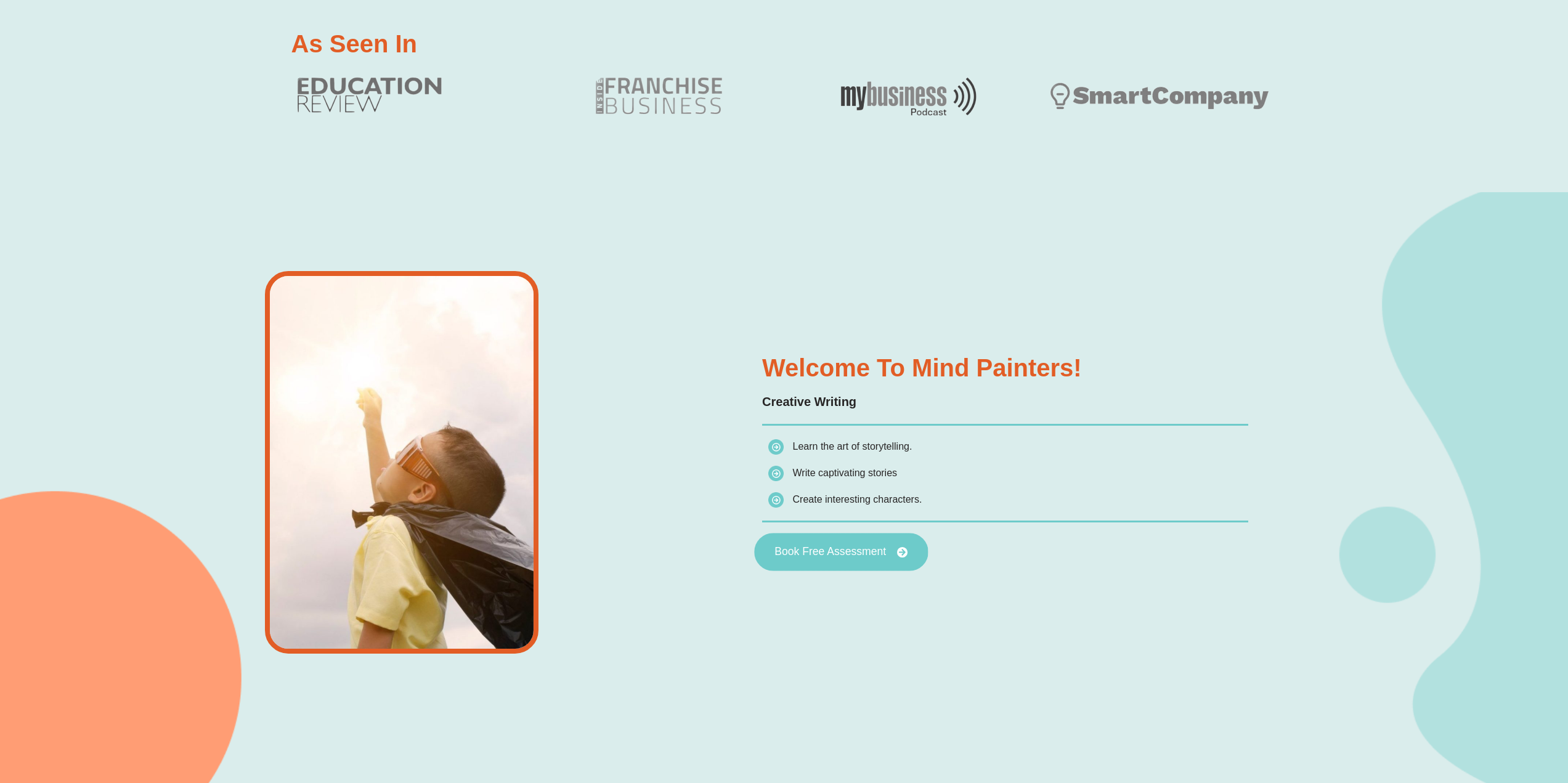
click at [843, 547] on span "Book Free Assessment" at bounding box center [830, 553] width 112 height 11
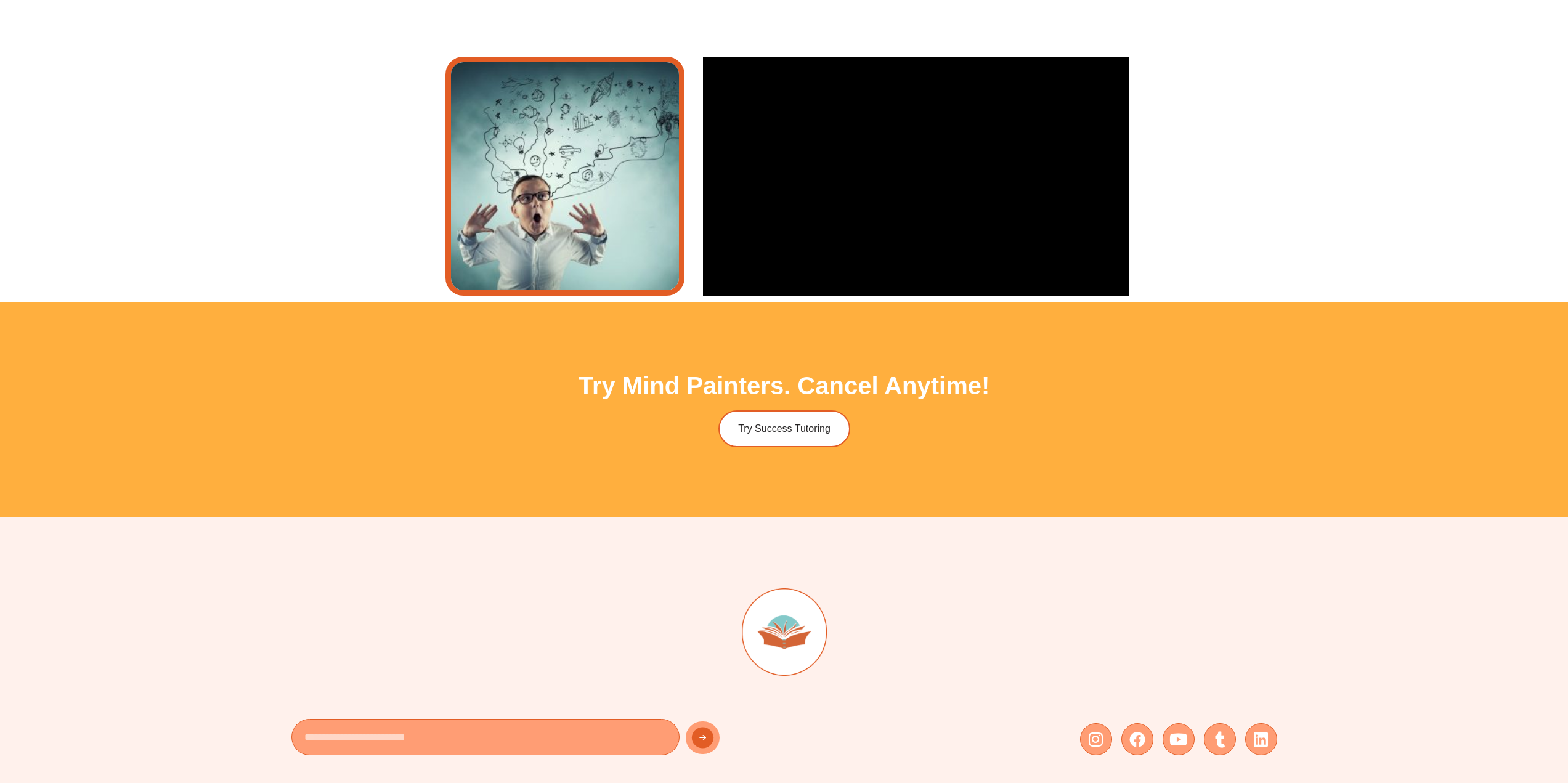
scroll to position [3883, 0]
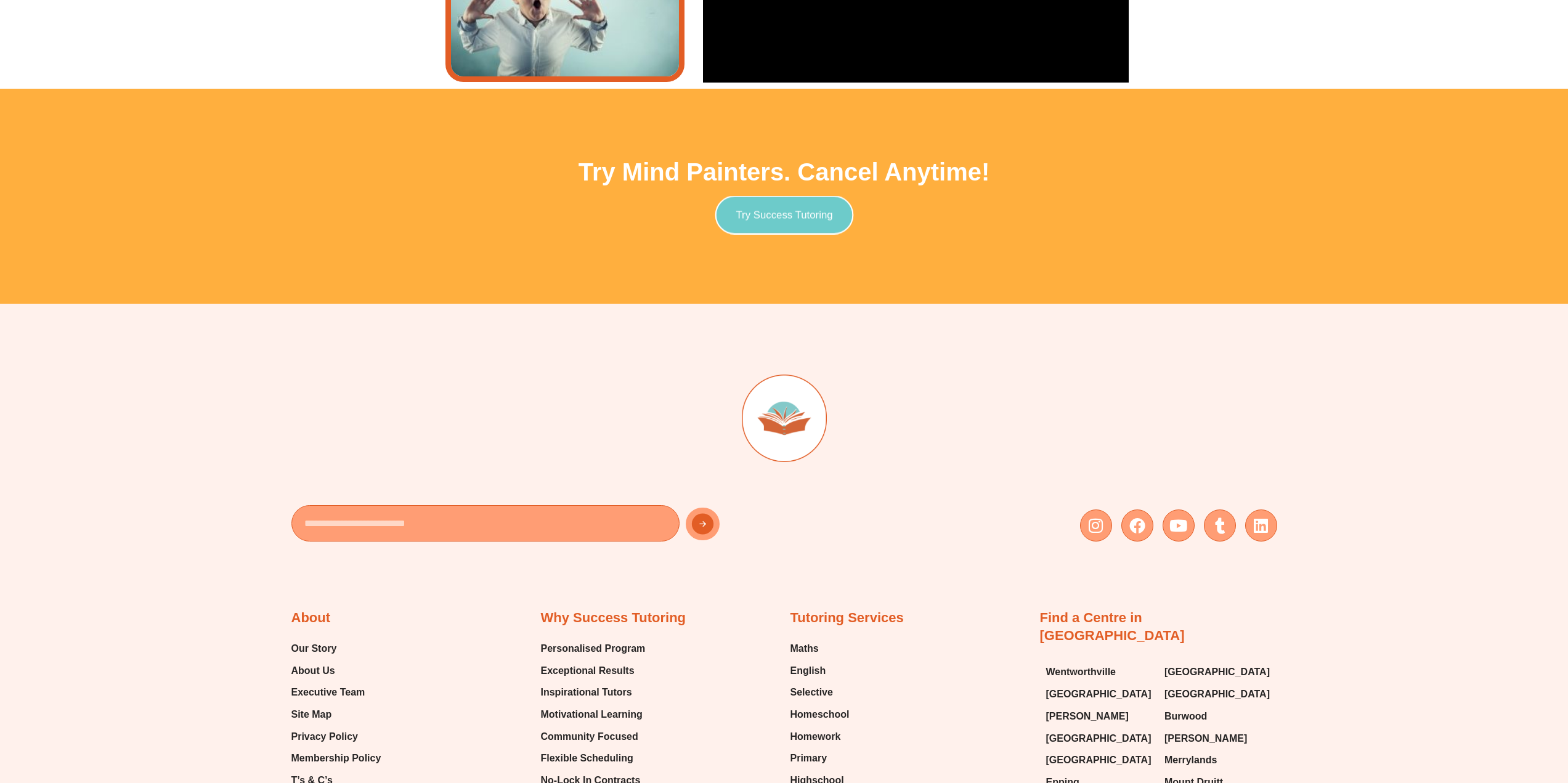
click at [809, 212] on span "Try Success Tutoring" at bounding box center [783, 214] width 96 height 10
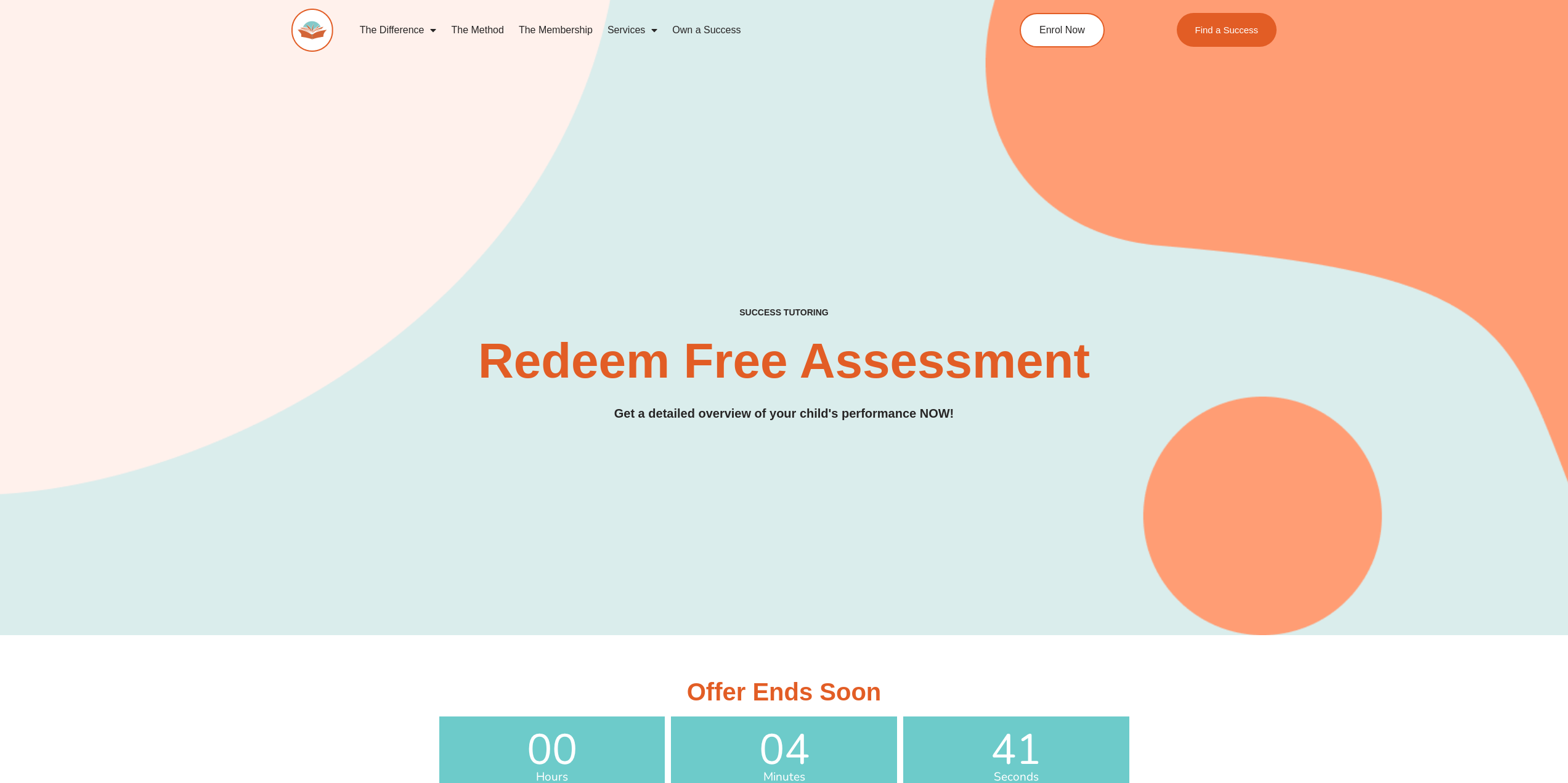
click at [416, 29] on link "The Difference" at bounding box center [398, 30] width 92 height 28
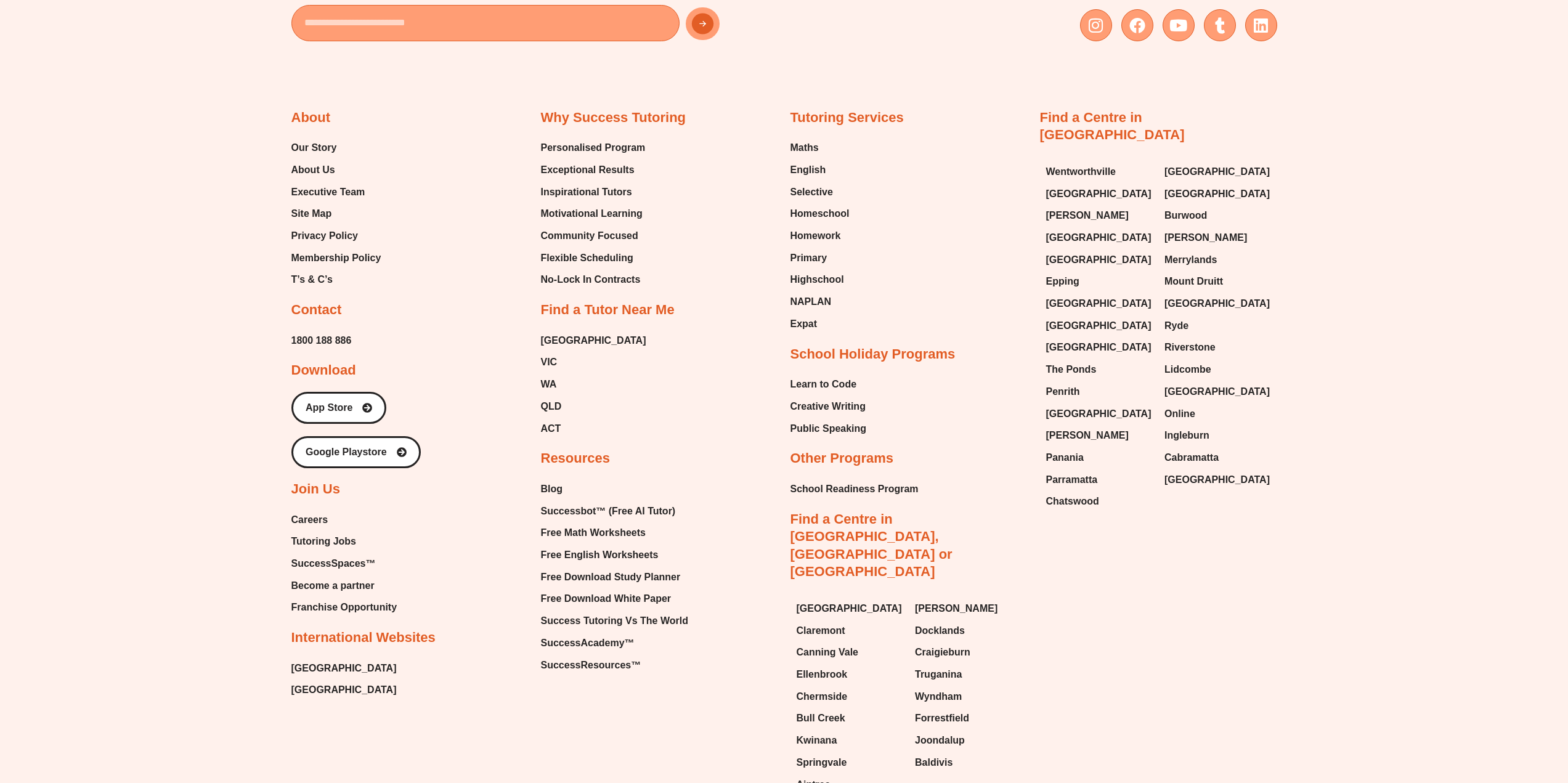
scroll to position [3821, 0]
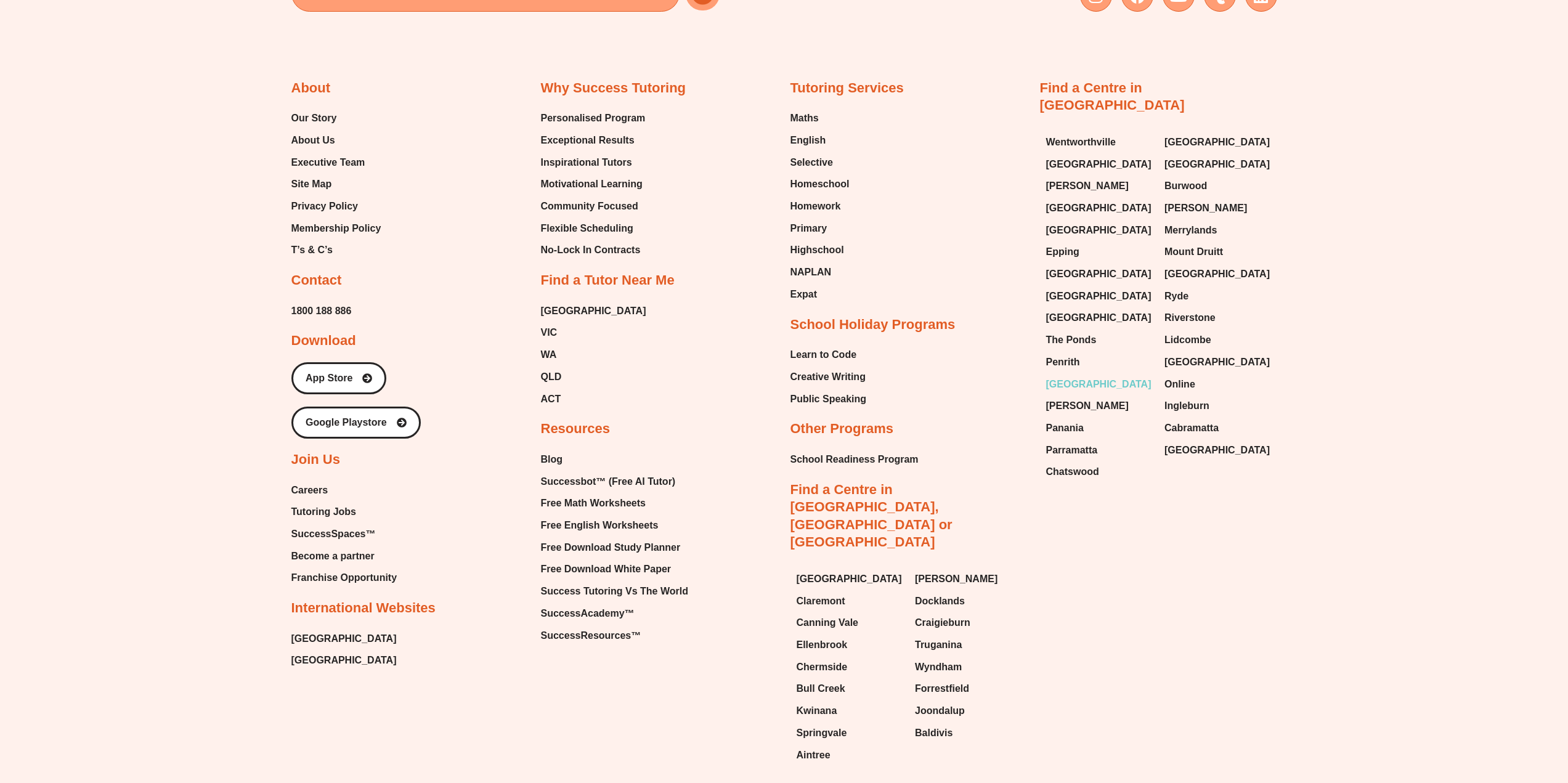
click at [1075, 376] on span "[GEOGRAPHIC_DATA]" at bounding box center [1099, 385] width 105 height 19
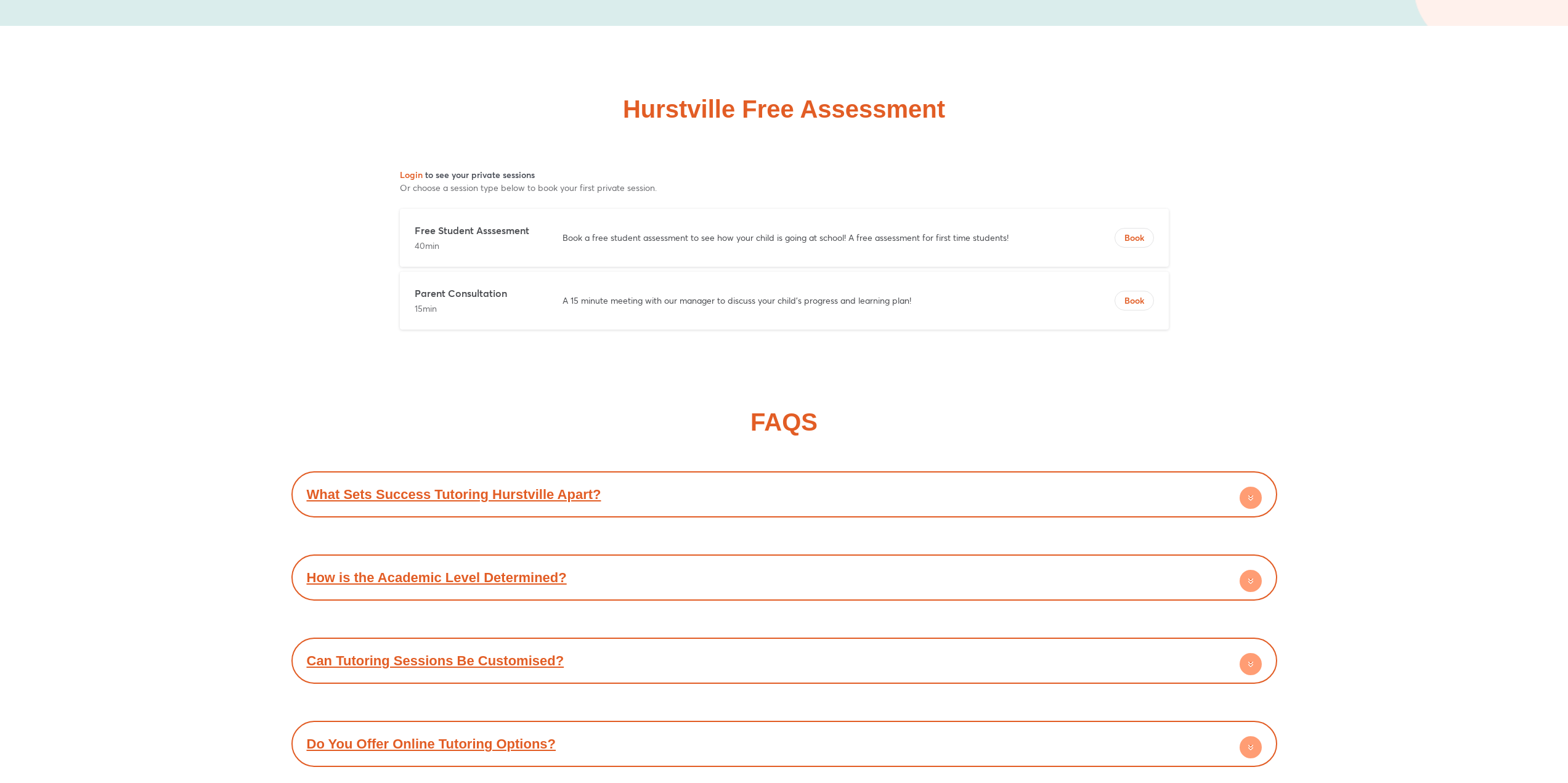
scroll to position [5668, 0]
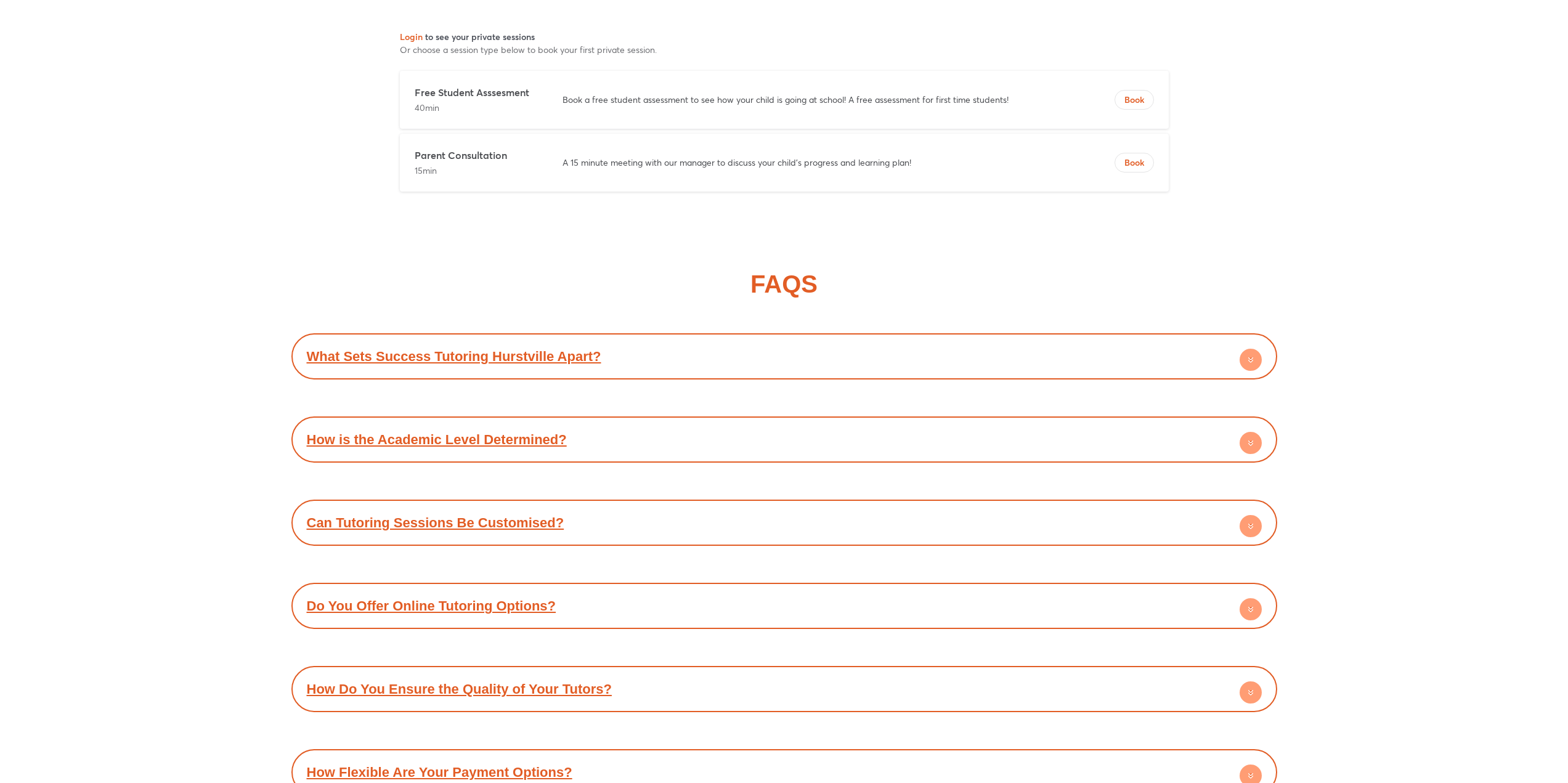
click at [502, 360] on link "What Sets Success Tutoring Hurstville Apart?" at bounding box center [454, 357] width 294 height 15
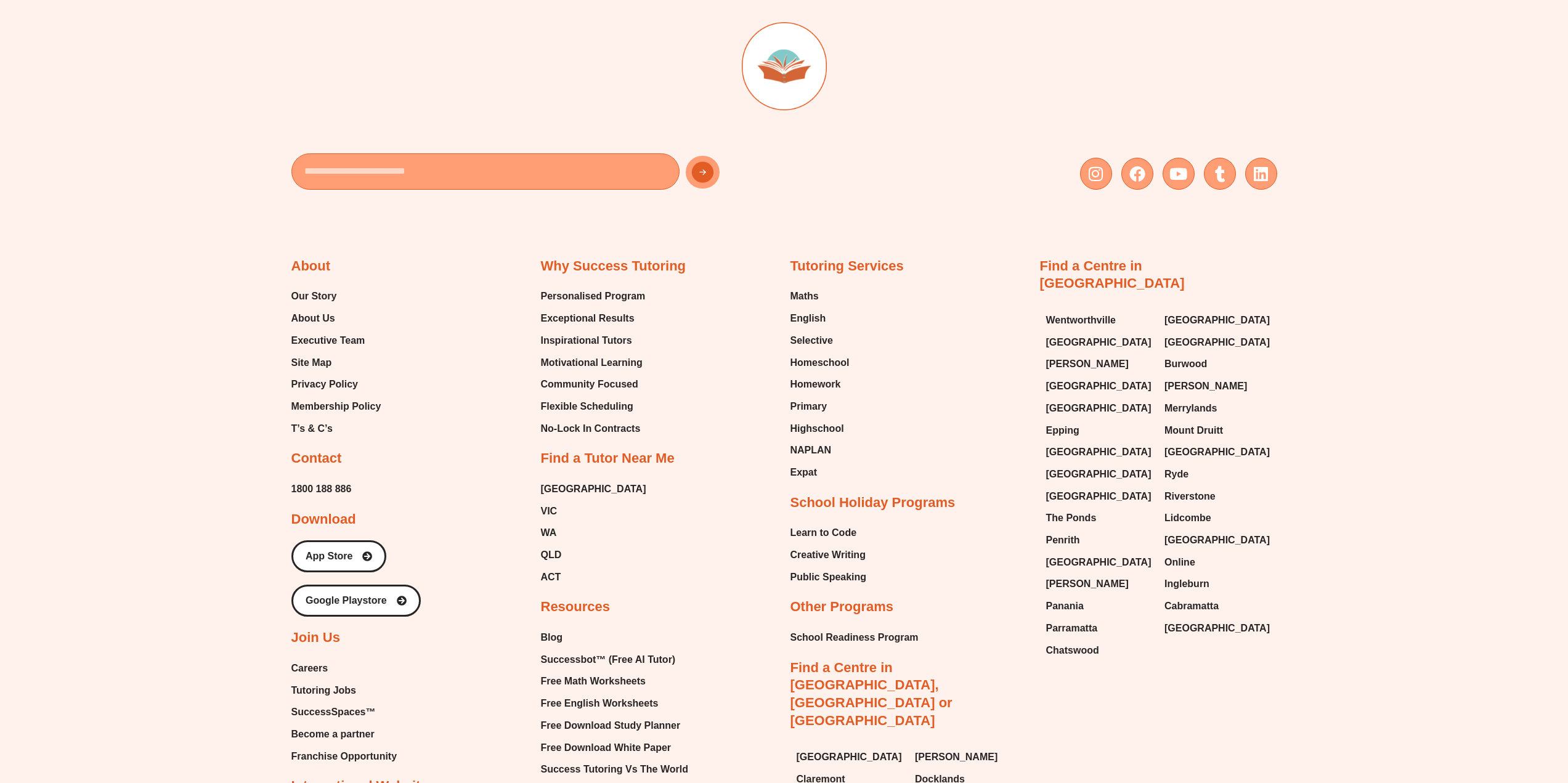
scroll to position [6654, 0]
click at [329, 287] on span "Our Story" at bounding box center [314, 296] width 46 height 19
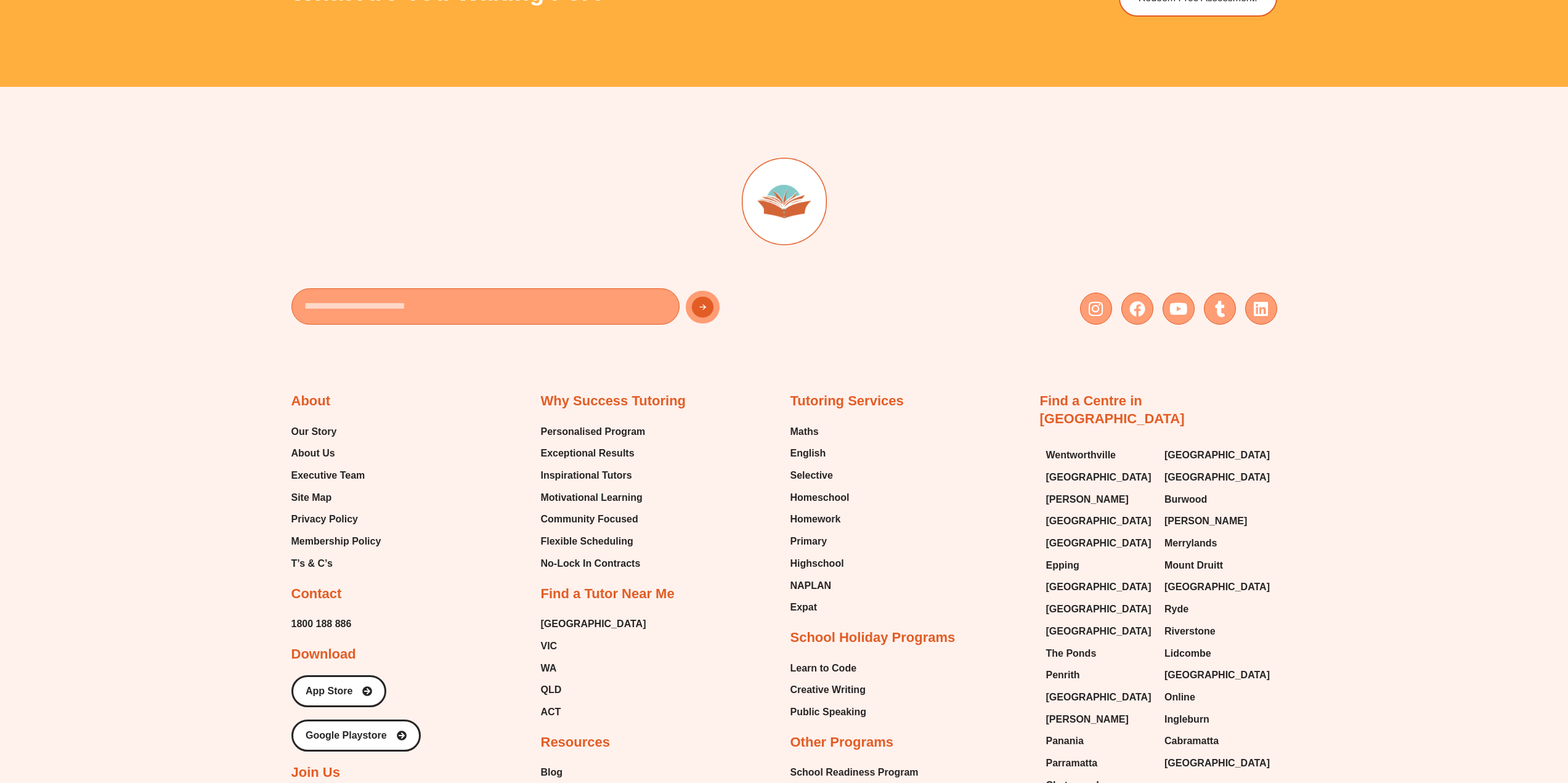
scroll to position [1785, 0]
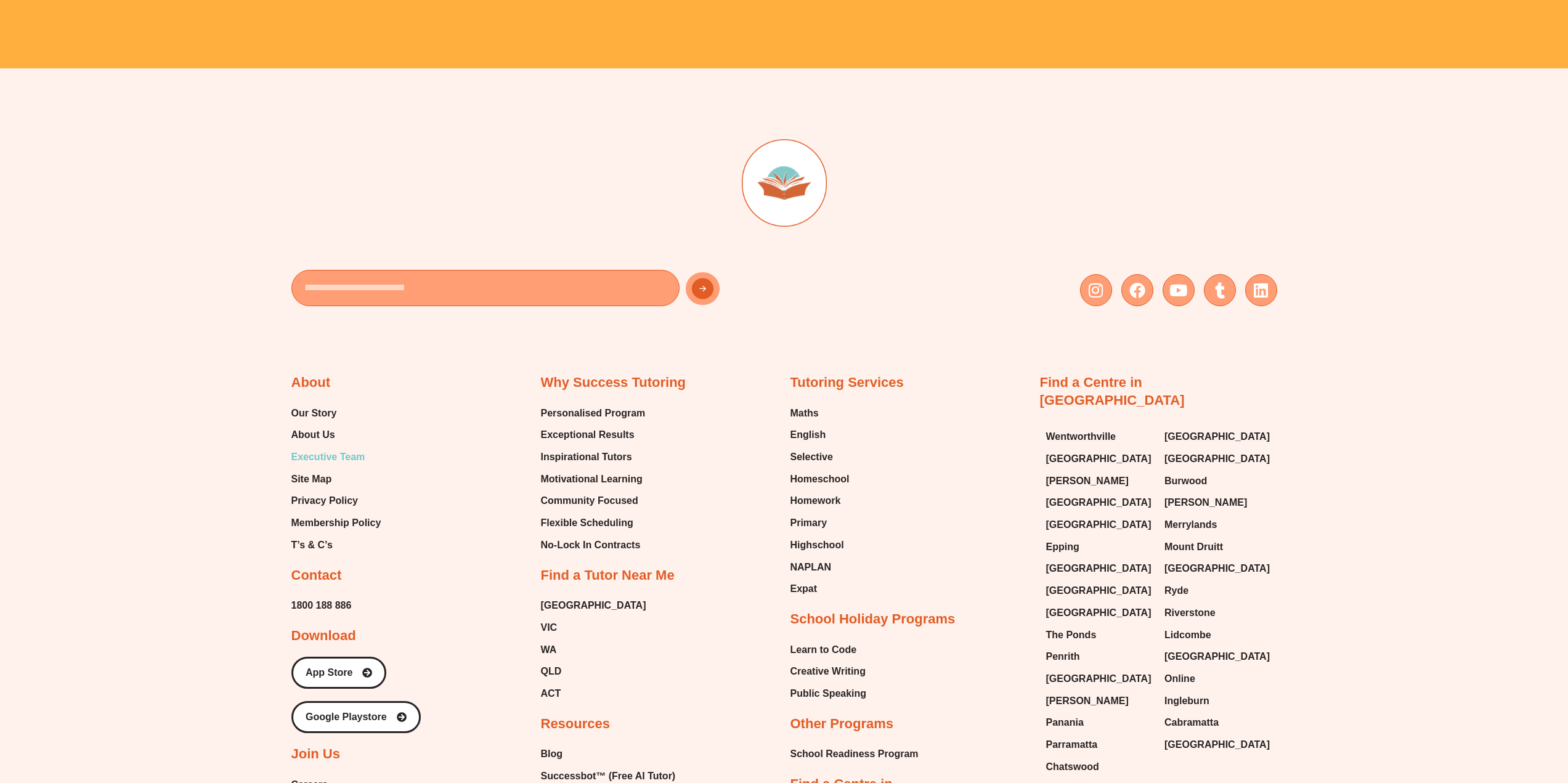
click at [332, 455] on span "Executive Team" at bounding box center [328, 457] width 74 height 19
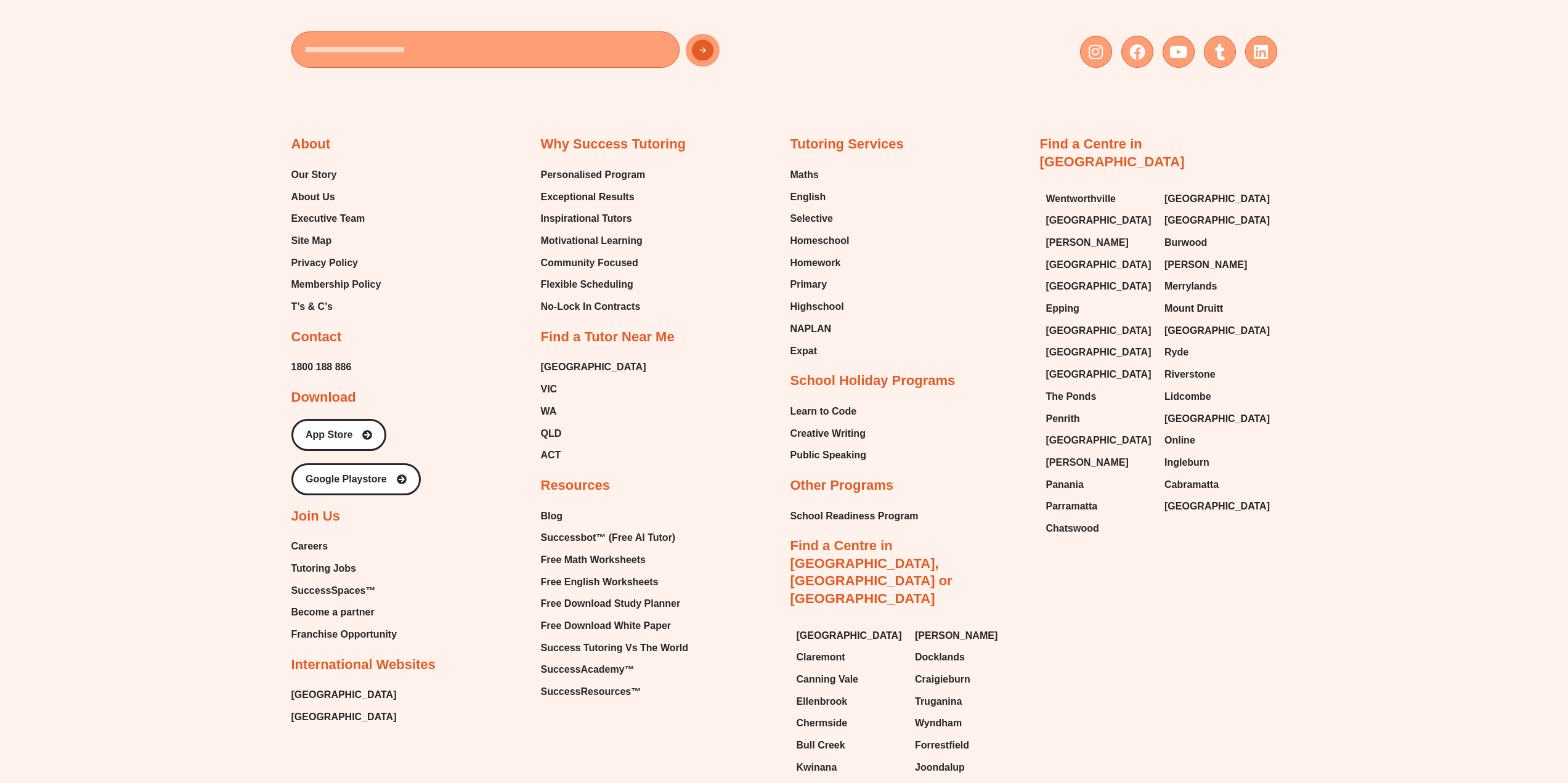
scroll to position [3791, 0]
